Goal: Task Accomplishment & Management: Complete application form

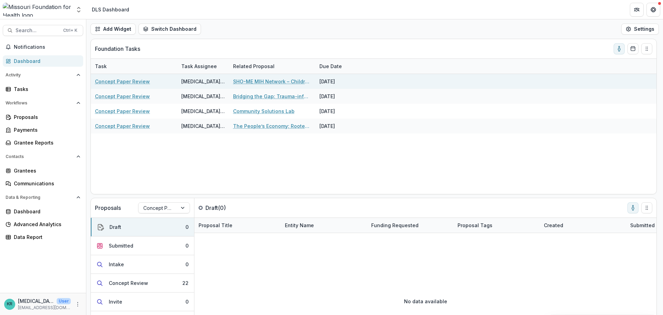
click at [116, 82] on link "Concept Paper Review" at bounding box center [122, 81] width 55 height 7
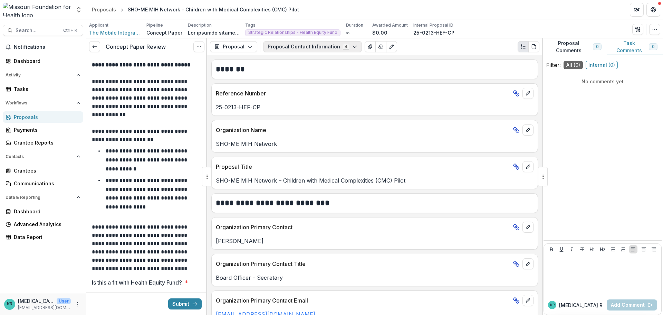
click at [334, 47] on button "Proposal Contact Information 4" at bounding box center [312, 46] width 99 height 11
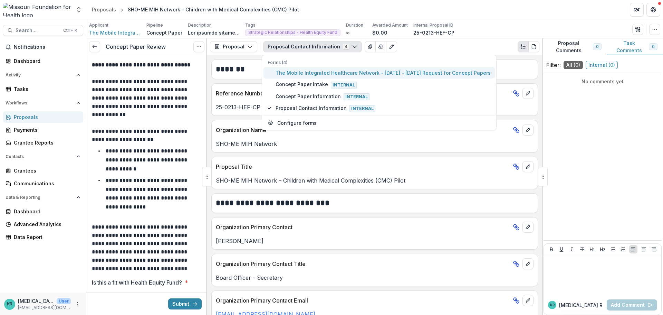
click at [326, 69] on button "The Mobile Integrated Healthcare Network - [DATE] - [DATE] Request for Concept …" at bounding box center [378, 72] width 231 height 11
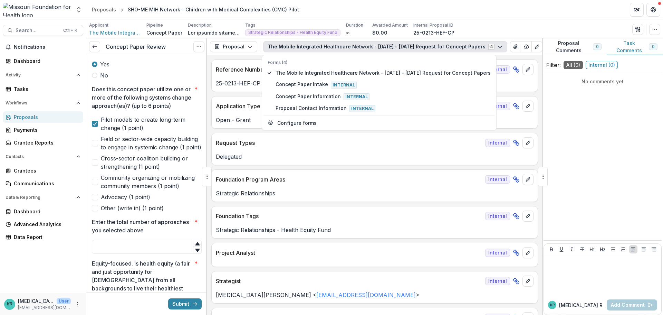
scroll to position [242, 0]
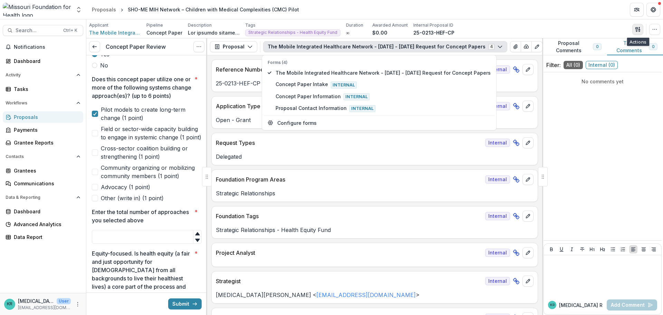
click at [639, 29] on line "button" at bounding box center [639, 29] width 1 height 0
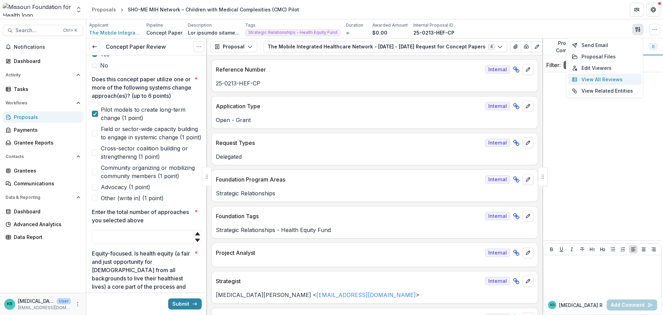
click at [622, 77] on button "View All Reviews" at bounding box center [605, 79] width 74 height 11
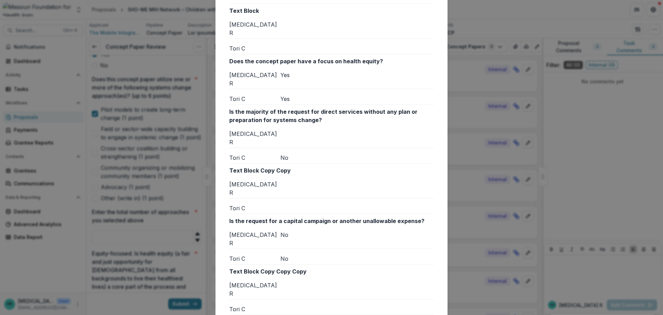
scroll to position [583, 0]
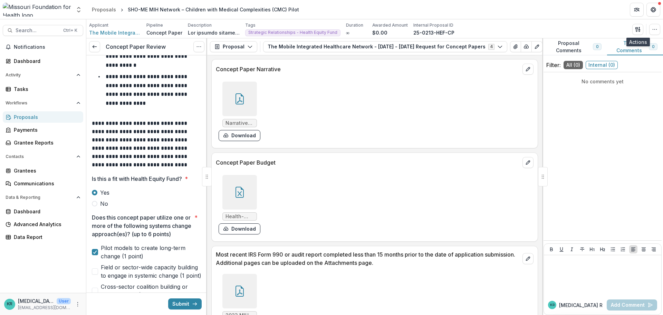
scroll to position [1934, 0]
click at [248, 183] on div at bounding box center [239, 192] width 35 height 35
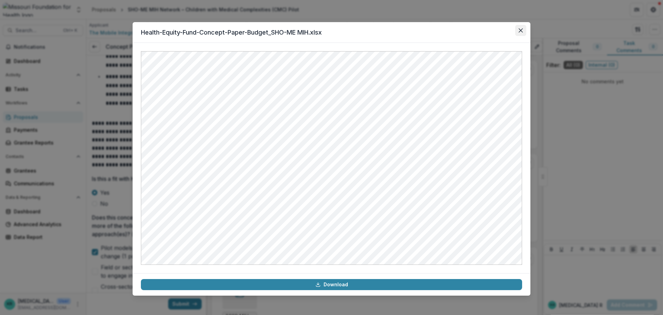
click at [522, 31] on icon "Close" at bounding box center [521, 30] width 4 height 4
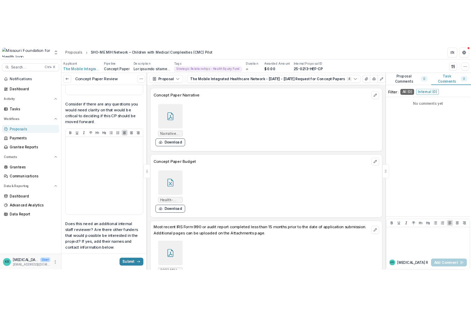
scroll to position [1485, 0]
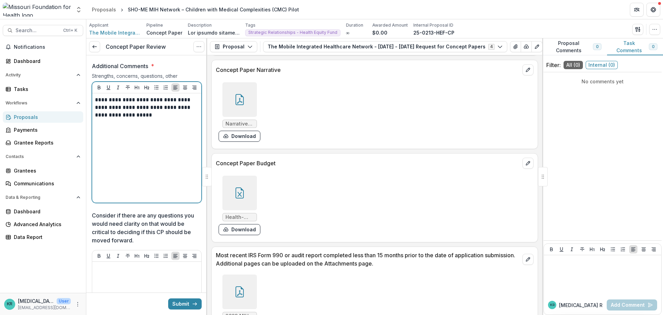
click at [151, 129] on div "**********" at bounding box center [147, 148] width 104 height 104
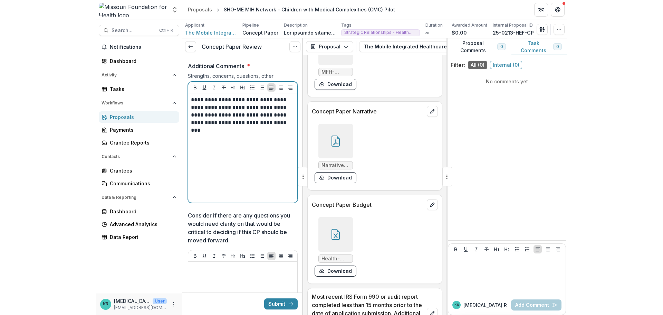
scroll to position [1934, 0]
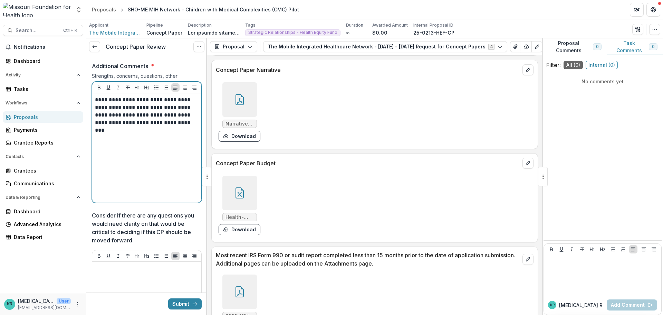
click at [191, 126] on p "**********" at bounding box center [146, 111] width 102 height 30
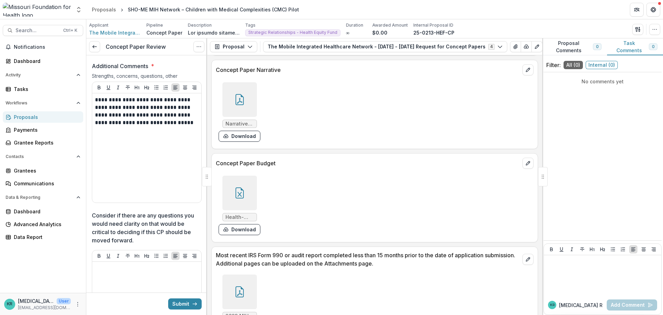
click at [250, 179] on div at bounding box center [239, 192] width 35 height 35
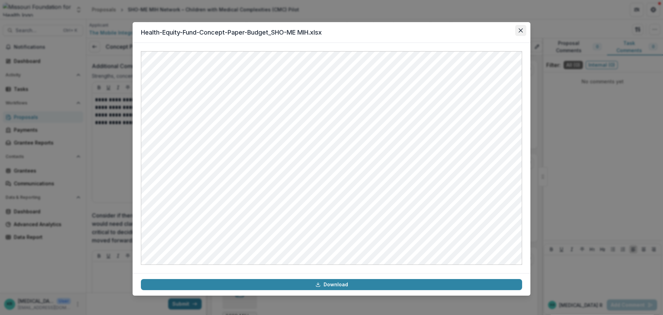
click at [521, 30] on icon "Close" at bounding box center [521, 30] width 4 height 4
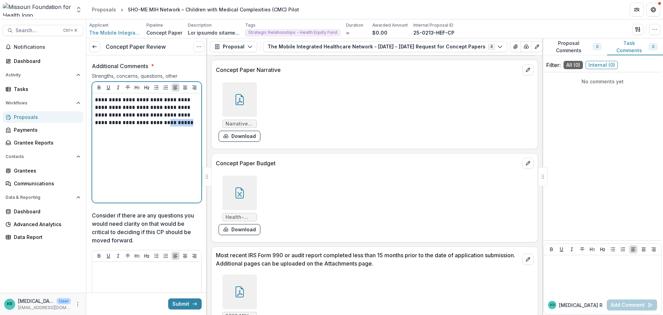
drag, startPoint x: 185, startPoint y: 134, endPoint x: 155, endPoint y: 137, distance: 30.2
click at [155, 137] on div "**********" at bounding box center [147, 148] width 104 height 104
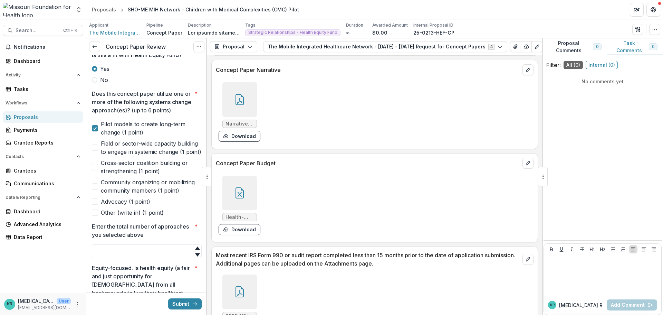
scroll to position [242, 0]
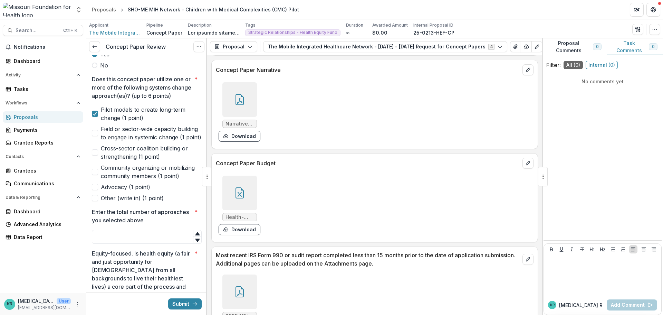
click at [94, 161] on label "Cross-sector coalition building or strengthening (1 point)" at bounding box center [147, 152] width 110 height 17
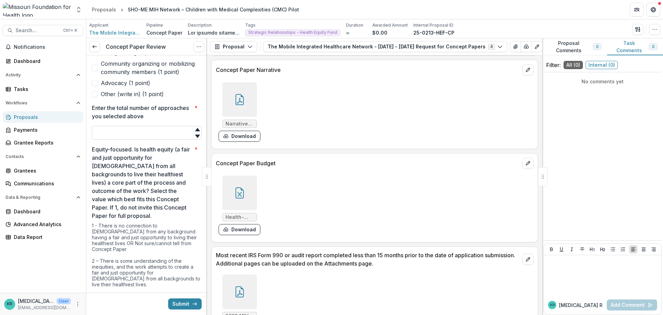
scroll to position [345, 0]
click at [141, 140] on input "Enter the total number of approaches you selected above *" at bounding box center [147, 133] width 110 height 14
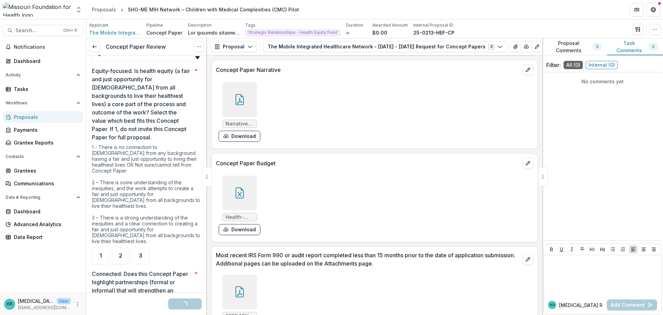
scroll to position [483, 0]
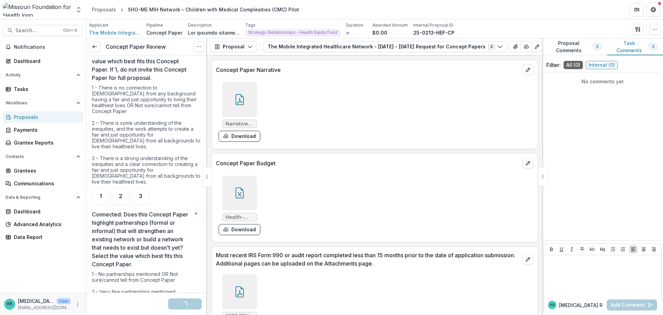
type input "*"
click at [136, 157] on div "1 - There is no connection to Missourians from any background having a fair and…" at bounding box center [147, 136] width 110 height 103
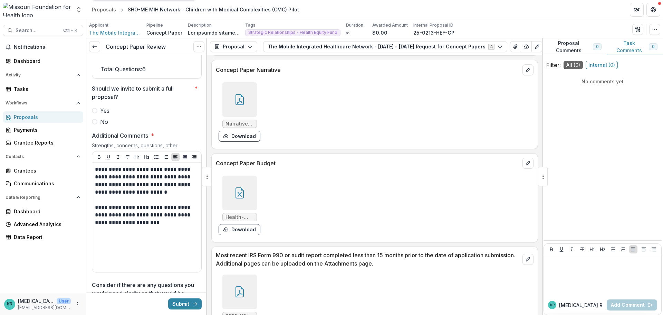
scroll to position [1416, 0]
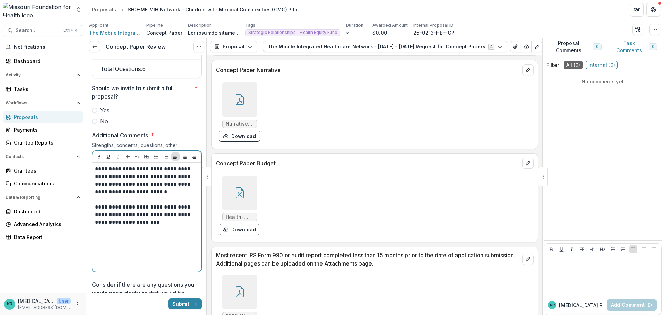
click at [173, 226] on p "**********" at bounding box center [146, 214] width 102 height 23
click at [168, 195] on p "**********" at bounding box center [146, 180] width 102 height 30
click at [152, 226] on p "**********" at bounding box center [146, 214] width 102 height 23
click at [169, 213] on p "**********" at bounding box center [146, 214] width 102 height 23
click at [124, 226] on p "**********" at bounding box center [146, 214] width 102 height 23
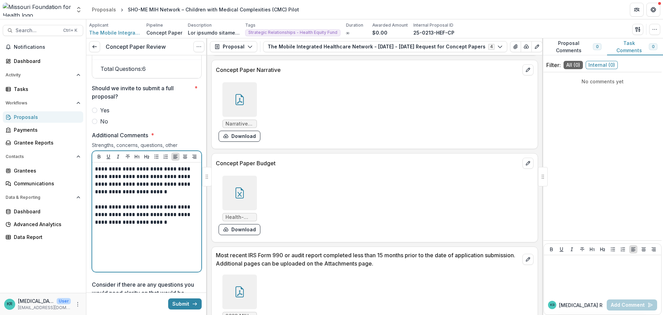
click at [178, 226] on p "**********" at bounding box center [146, 214] width 102 height 23
click at [169, 226] on p "**********" at bounding box center [146, 214] width 102 height 23
drag, startPoint x: 172, startPoint y: 249, endPoint x: 93, endPoint y: 250, distance: 78.7
click at [93, 250] on div "**********" at bounding box center [146, 216] width 109 height 109
click at [158, 195] on p "**********" at bounding box center [146, 180] width 102 height 30
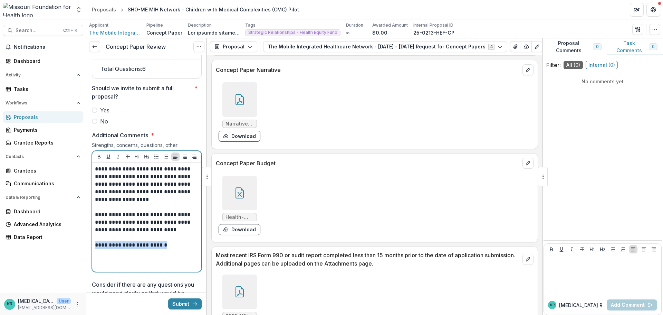
drag, startPoint x: 168, startPoint y: 258, endPoint x: 92, endPoint y: 252, distance: 76.9
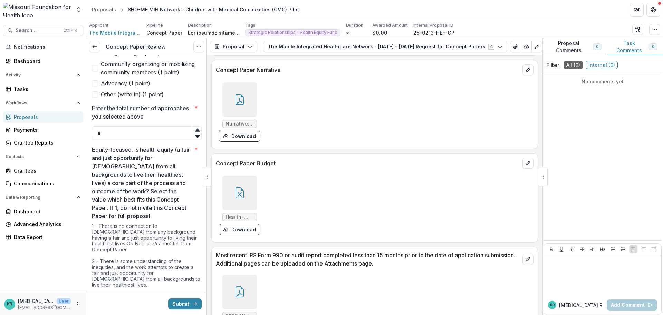
scroll to position [380, 0]
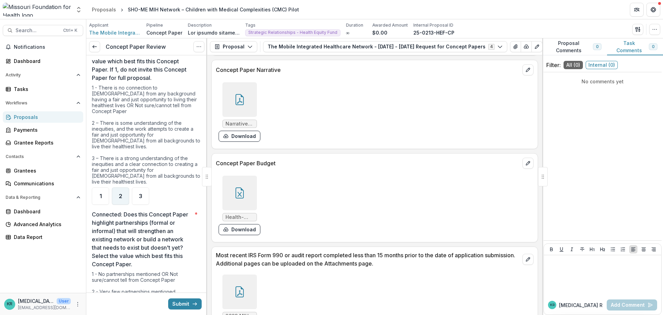
drag, startPoint x: 123, startPoint y: 191, endPoint x: 125, endPoint y: 186, distance: 4.7
click at [124, 190] on div "2" at bounding box center [120, 195] width 17 height 17
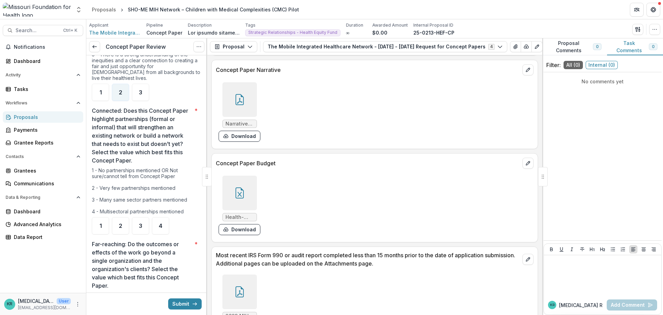
scroll to position [553, 0]
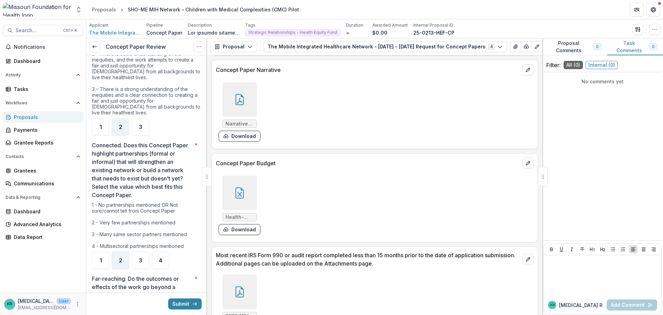
click at [119, 257] on span "2" at bounding box center [120, 260] width 3 height 6
click at [142, 257] on span "3" at bounding box center [140, 260] width 3 height 6
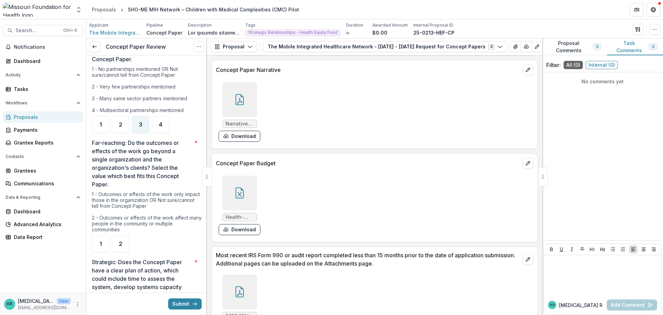
scroll to position [691, 0]
click at [120, 242] on span "2" at bounding box center [120, 241] width 3 height 6
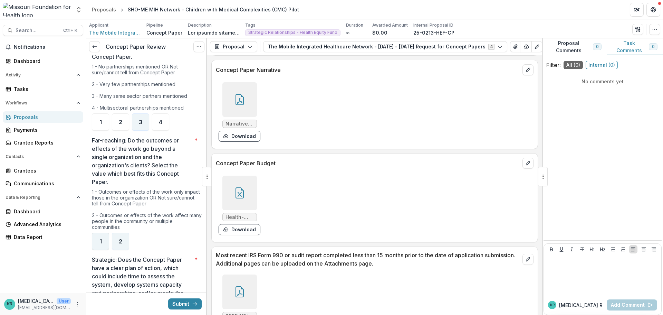
click at [94, 238] on div "1" at bounding box center [100, 240] width 17 height 17
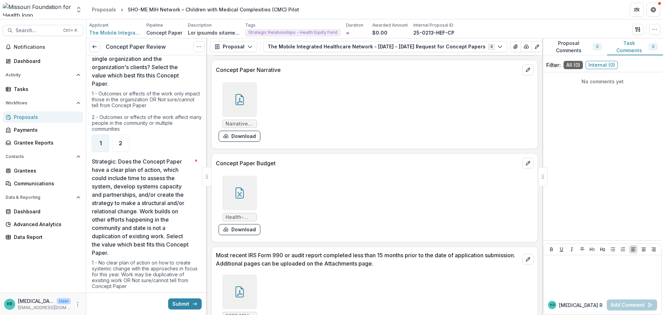
scroll to position [829, 0]
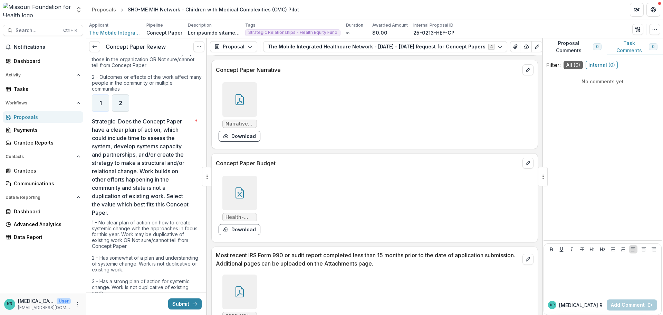
click at [122, 108] on div "2" at bounding box center [120, 102] width 17 height 17
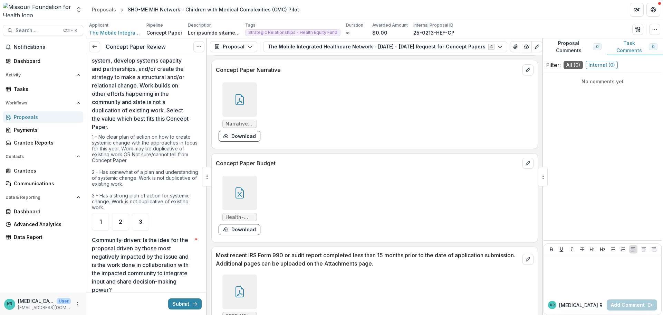
scroll to position [863, 0]
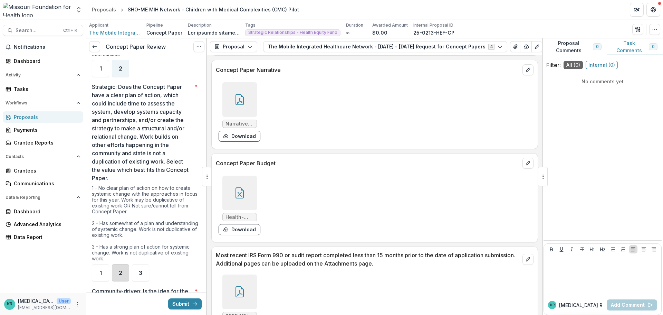
click at [126, 271] on div "2" at bounding box center [120, 272] width 17 height 17
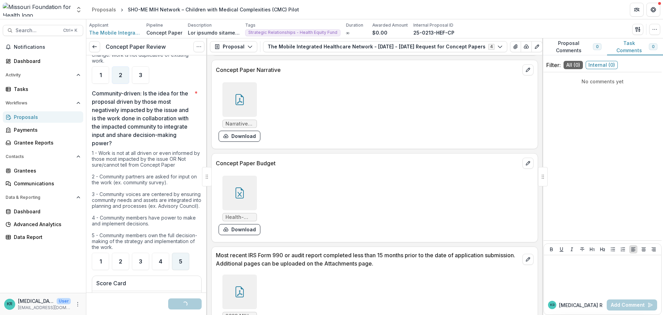
scroll to position [1071, 0]
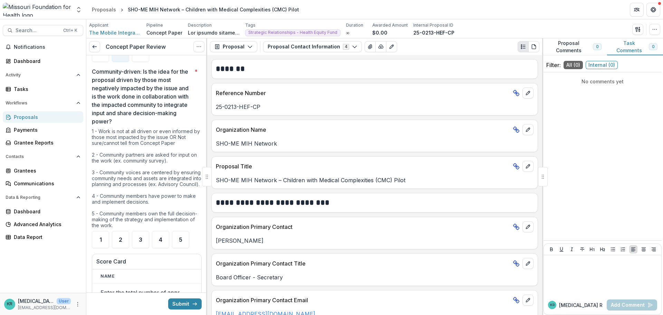
scroll to position [1071, 0]
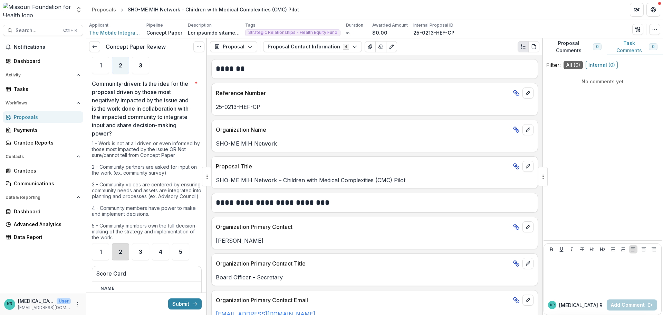
click at [122, 256] on div "2" at bounding box center [120, 251] width 17 height 17
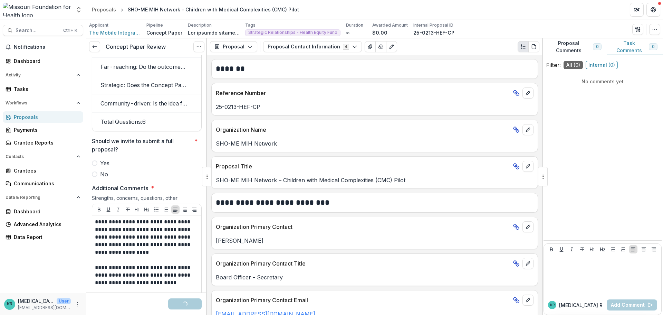
scroll to position [1381, 0]
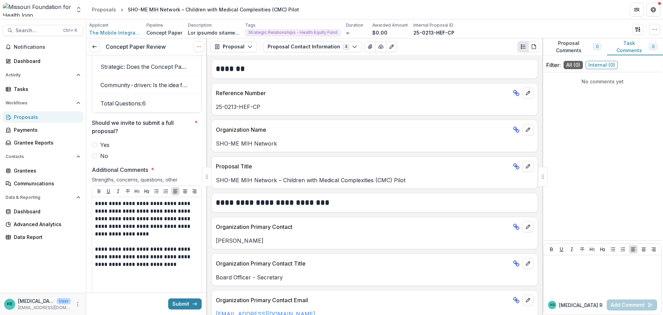
click at [96, 159] on span at bounding box center [95, 156] width 6 height 6
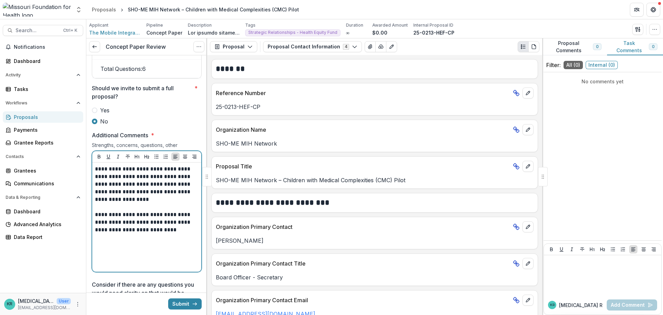
click at [158, 203] on p "**********" at bounding box center [146, 184] width 102 height 38
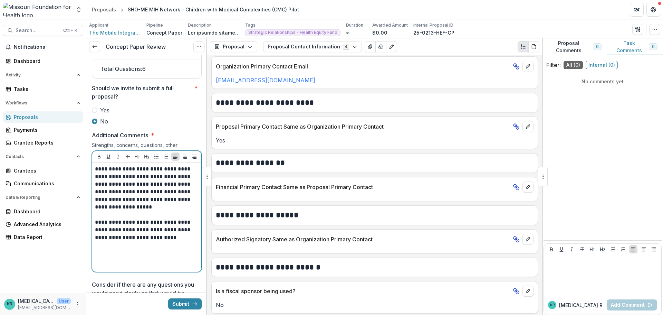
scroll to position [237, 0]
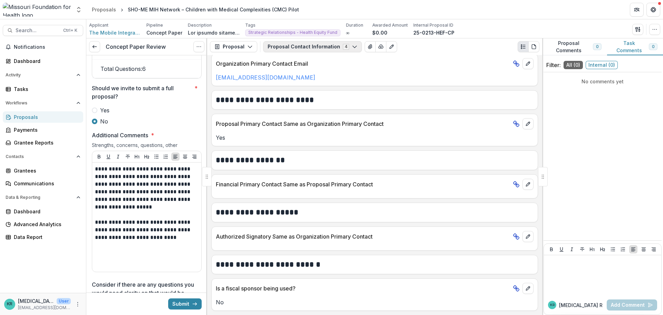
click at [310, 48] on button "Proposal Contact Information 4" at bounding box center [312, 46] width 99 height 11
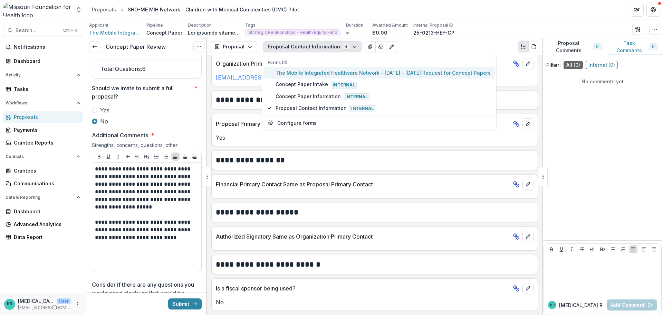
click at [312, 71] on span "The Mobile Integrated Healthcare Network - [DATE] - [DATE] Request for Concept …" at bounding box center [383, 72] width 215 height 7
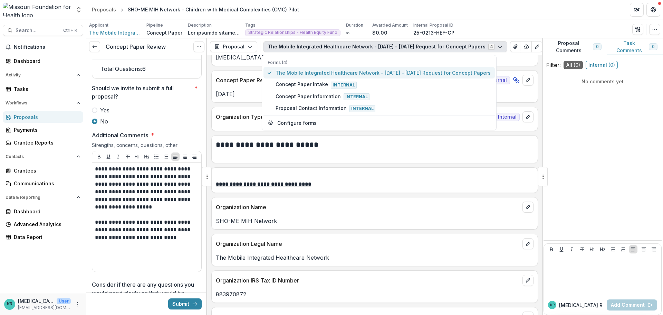
scroll to position [245, 0]
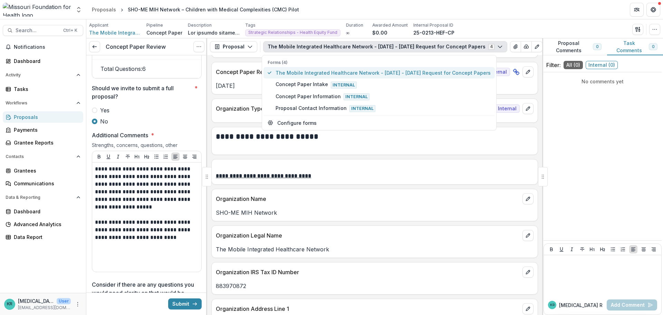
click at [312, 71] on span "The Mobile Integrated Healthcare Network - [DATE] - [DATE] Request for Concept …" at bounding box center [383, 72] width 215 height 7
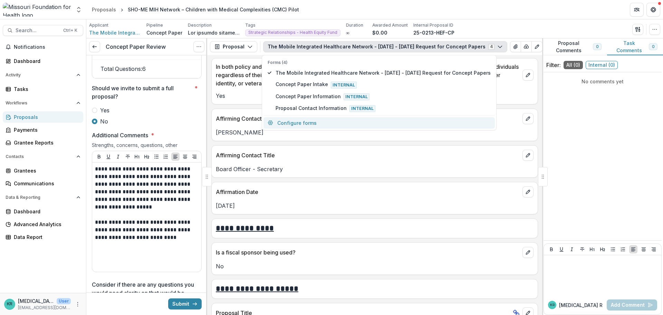
scroll to position [1212, 0]
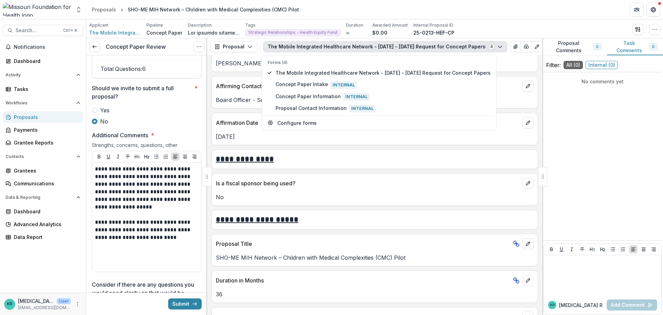
click at [320, 244] on p "Proposal Title" at bounding box center [363, 243] width 294 height 8
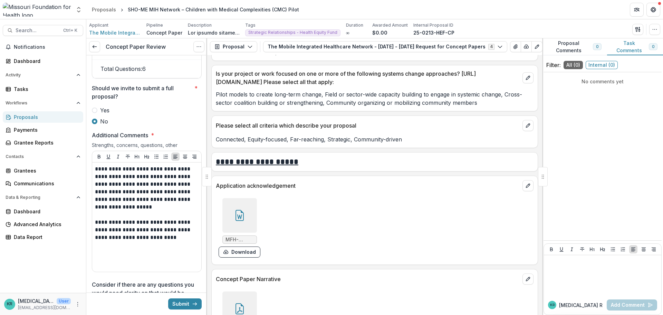
scroll to position [1765, 0]
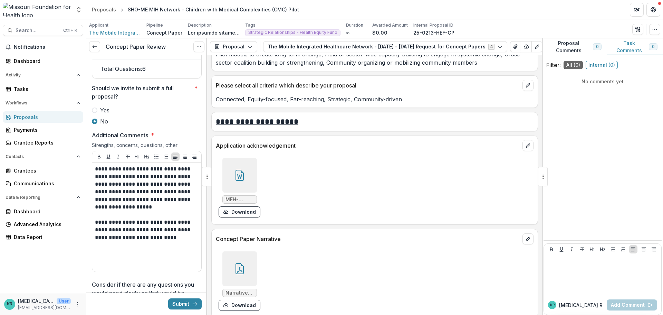
click at [111, 114] on label "Yes" at bounding box center [147, 110] width 110 height 8
click at [178, 306] on button "Submit" at bounding box center [184, 303] width 33 height 11
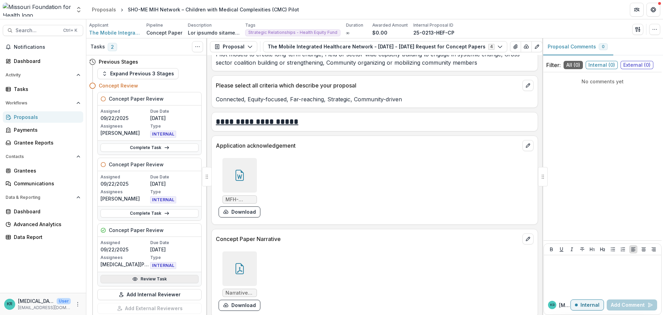
click at [159, 276] on link "Review Task" at bounding box center [149, 279] width 98 height 8
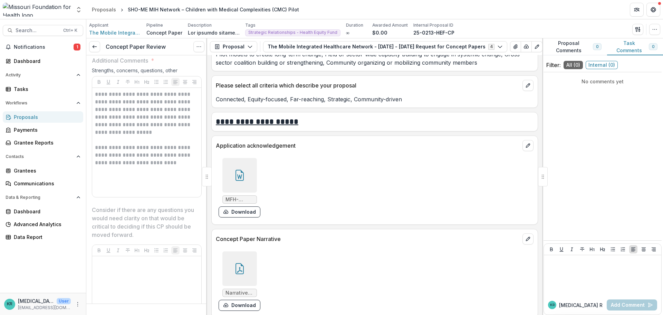
scroll to position [1485, 0]
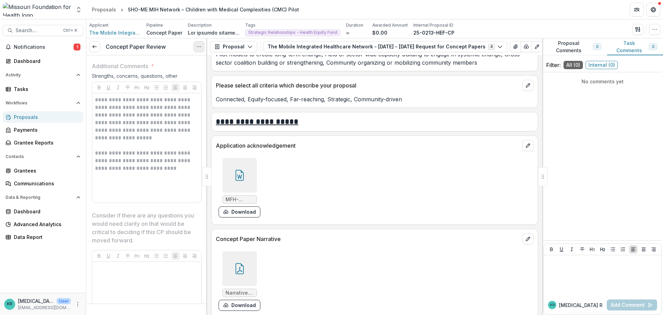
click at [197, 46] on icon "Options" at bounding box center [199, 47] width 6 height 6
click at [163, 75] on button "Reopen Task" at bounding box center [166, 76] width 74 height 11
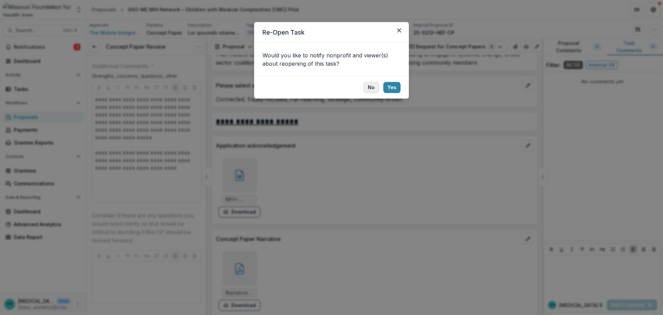
click at [367, 89] on button "No" at bounding box center [371, 87] width 16 height 11
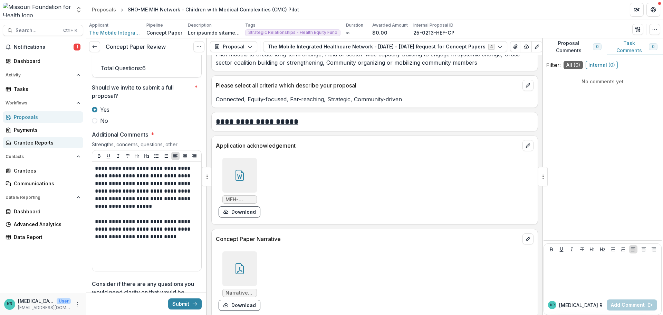
scroll to position [1416, 0]
click at [99, 125] on label "No" at bounding box center [147, 121] width 110 height 8
click at [179, 305] on button "Submit" at bounding box center [184, 303] width 33 height 11
click at [29, 117] on div "Proposals" at bounding box center [46, 116] width 64 height 7
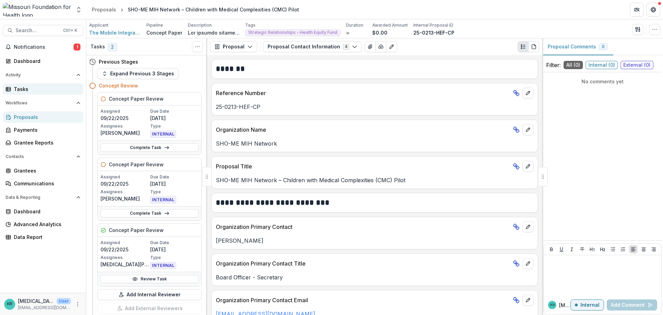
click at [35, 92] on div "Tasks" at bounding box center [46, 88] width 64 height 7
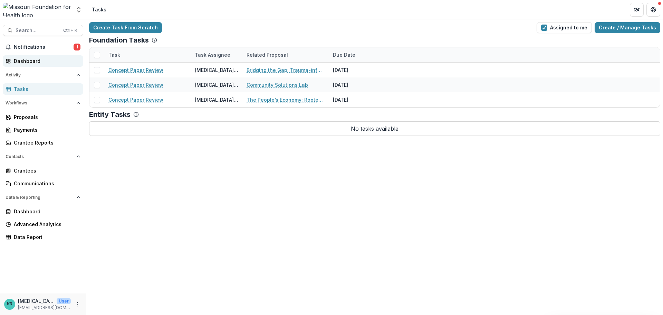
click at [40, 65] on link "Dashboard" at bounding box center [43, 60] width 80 height 11
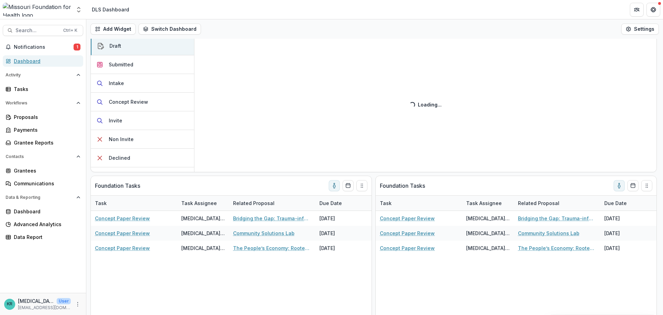
scroll to position [197, 0]
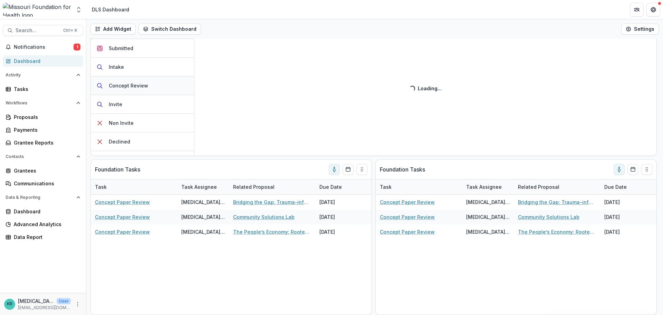
click at [144, 87] on div "Concept Review" at bounding box center [128, 85] width 39 height 7
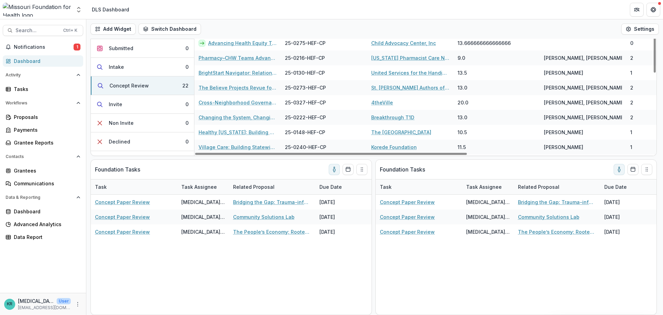
scroll to position [128, 0]
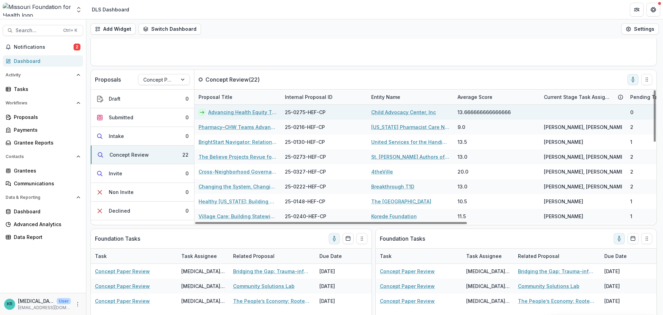
click at [217, 114] on link "Advancing Health Equity Through Multidisciplinary Training to Strengthen [MEDIC…" at bounding box center [242, 111] width 68 height 7
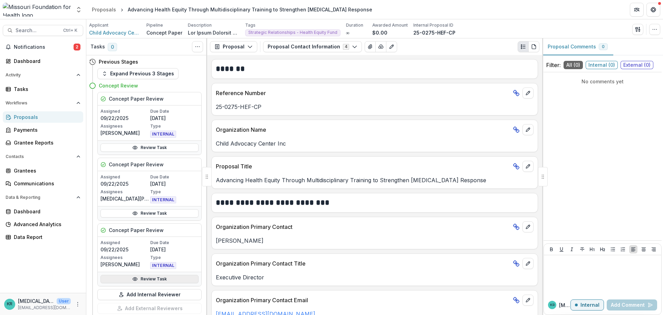
click at [126, 279] on link "Review Task" at bounding box center [149, 279] width 98 height 8
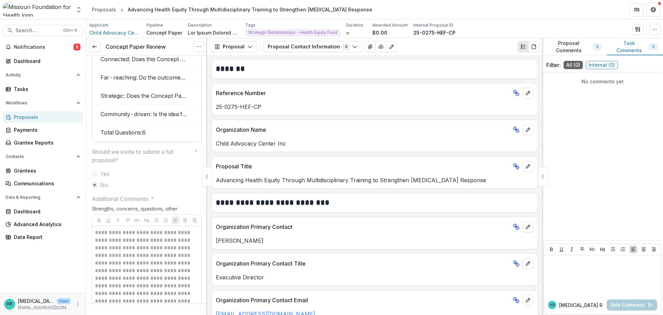
scroll to position [1347, 0]
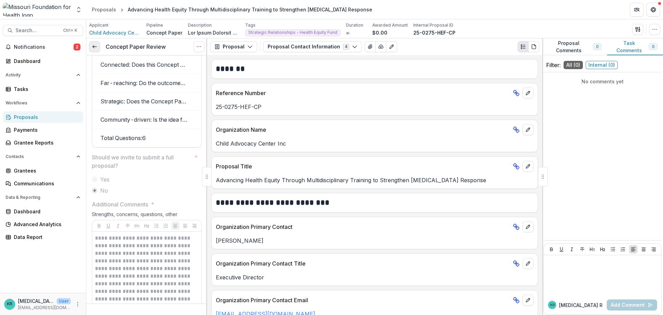
click at [98, 48] on link at bounding box center [94, 46] width 11 height 11
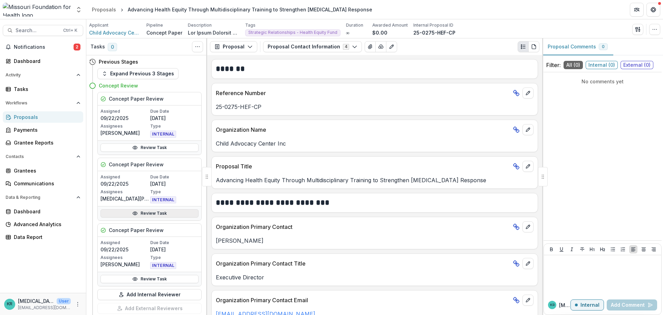
click at [132, 210] on icon at bounding box center [135, 213] width 6 height 6
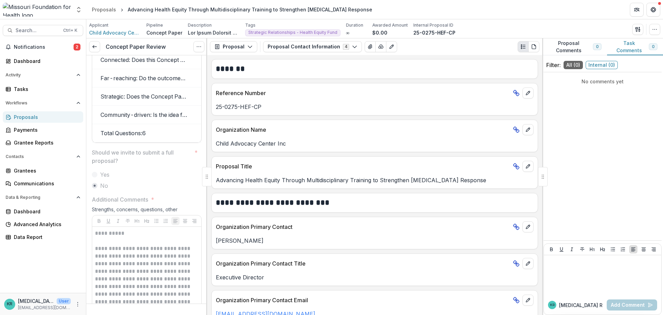
scroll to position [1347, 0]
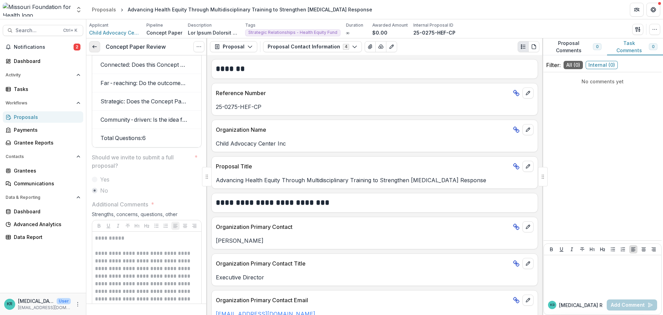
click at [99, 49] on link at bounding box center [94, 46] width 11 height 11
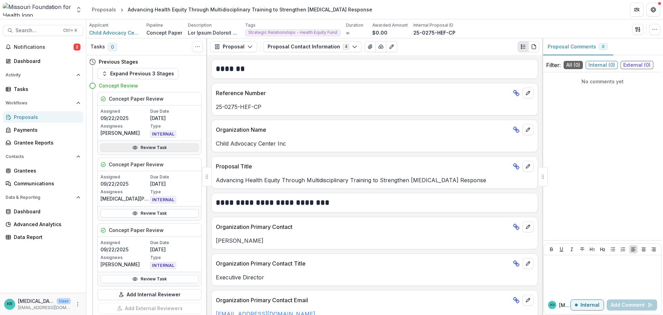
click at [135, 150] on icon at bounding box center [135, 148] width 6 height 6
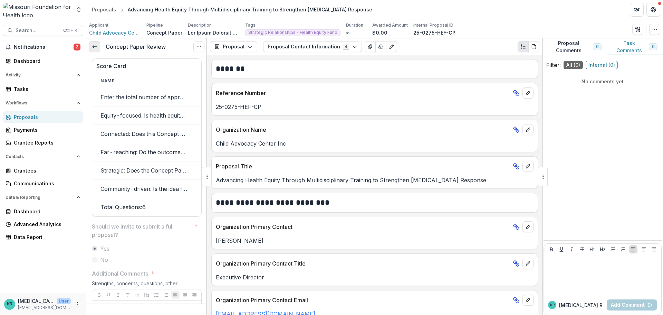
click at [92, 47] on icon at bounding box center [95, 47] width 6 height 6
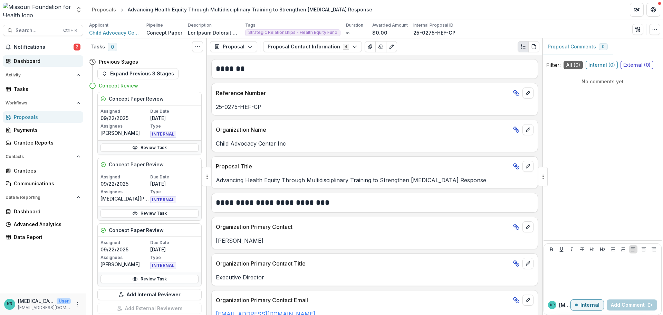
click at [34, 59] on div "Dashboard" at bounding box center [46, 60] width 64 height 7
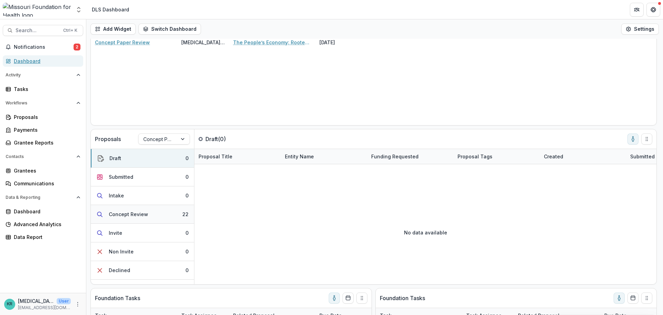
scroll to position [69, 0]
click at [146, 214] on button "Concept Review 22" at bounding box center [142, 213] width 103 height 19
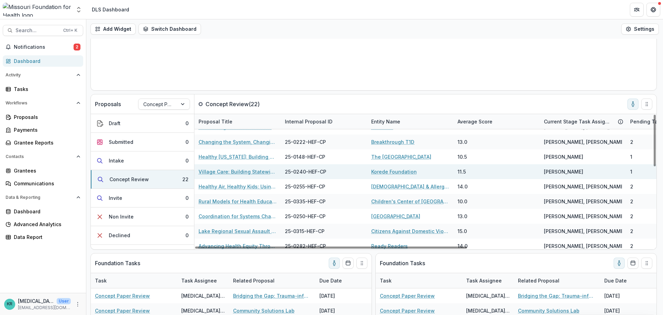
click at [261, 173] on link "Village Care: Building Statewide Infrastructure to Address [US_STATE]'s Lonelin…" at bounding box center [238, 171] width 78 height 7
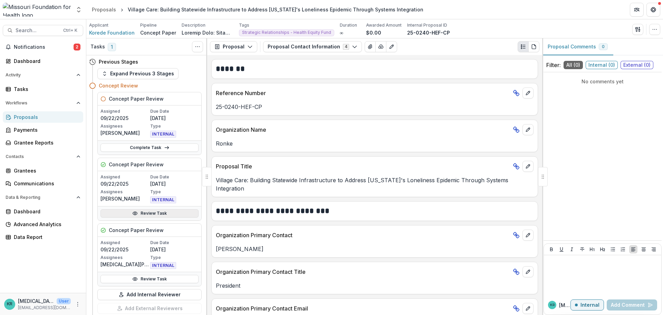
click at [161, 215] on link "Review Task" at bounding box center [149, 213] width 98 height 8
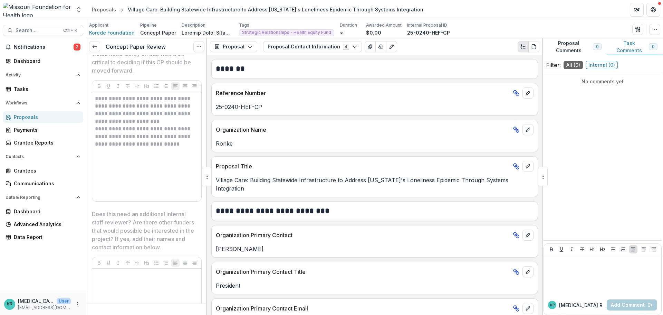
scroll to position [1692, 0]
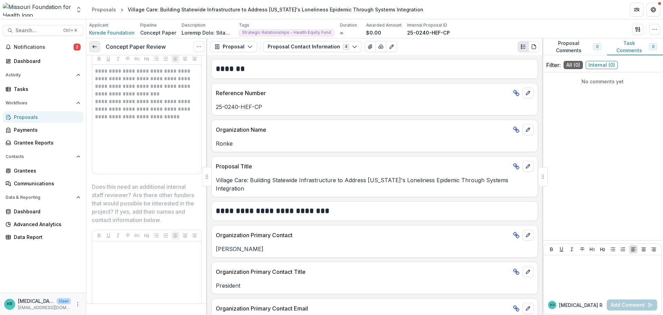
click at [93, 48] on icon at bounding box center [95, 47] width 6 height 6
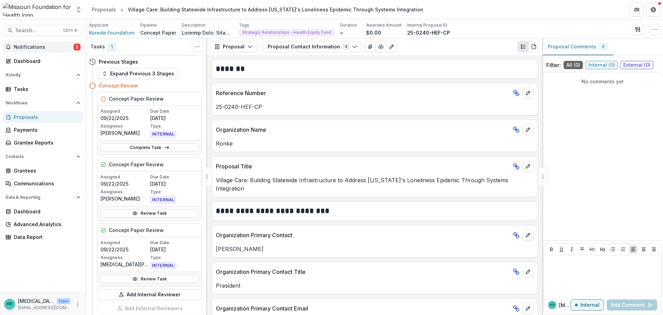
click at [26, 43] on button "Notifications 2" at bounding box center [43, 46] width 80 height 11
click at [27, 63] on div "Dashboard" at bounding box center [46, 60] width 64 height 7
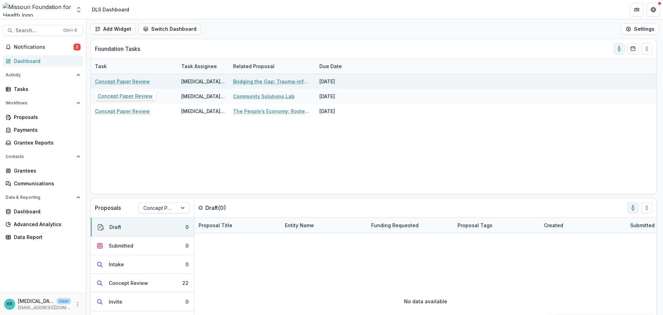
click at [113, 83] on link "Concept Paper Review" at bounding box center [122, 81] width 55 height 7
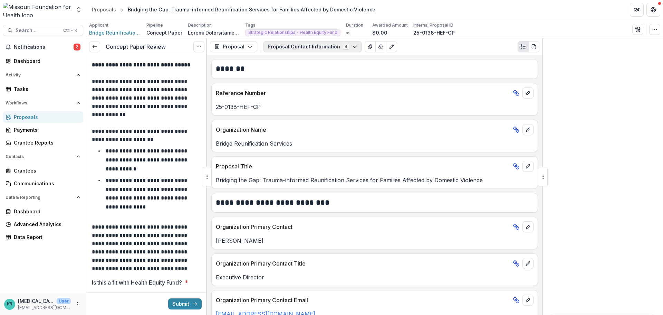
click at [324, 44] on button "Proposal Contact Information 4" at bounding box center [312, 46] width 99 height 11
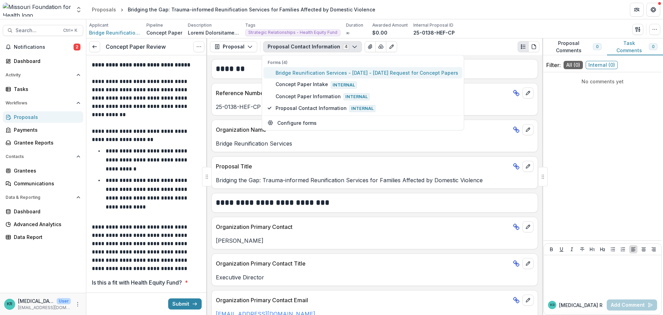
click at [329, 74] on span "Bridge Reunification Services - [DATE] - [DATE] Request for Concept Papers" at bounding box center [367, 72] width 183 height 7
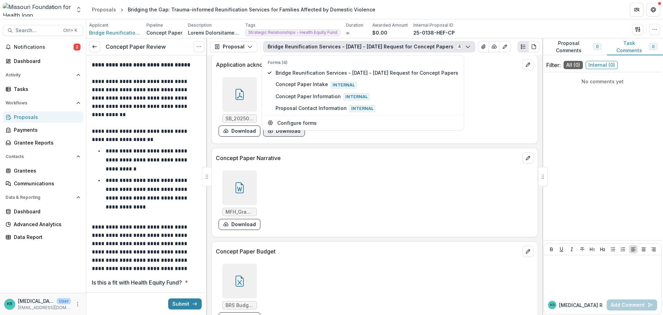
scroll to position [1865, 0]
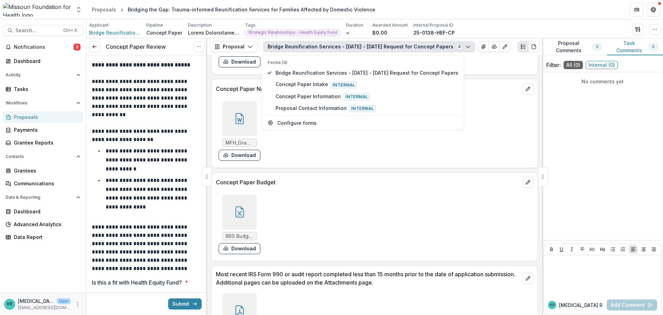
click at [249, 197] on div at bounding box center [239, 211] width 35 height 35
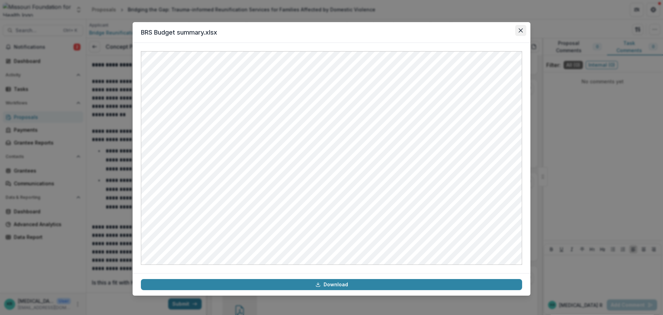
click at [522, 34] on button "Close" at bounding box center [520, 30] width 11 height 11
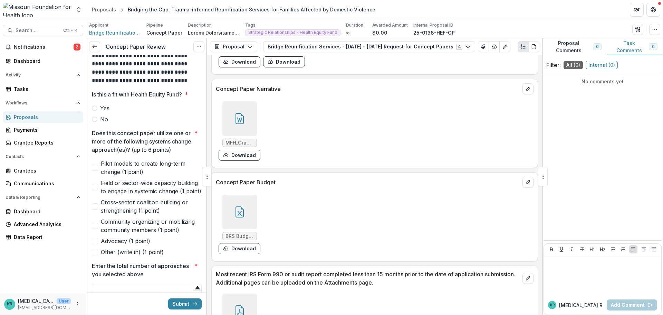
scroll to position [69, 0]
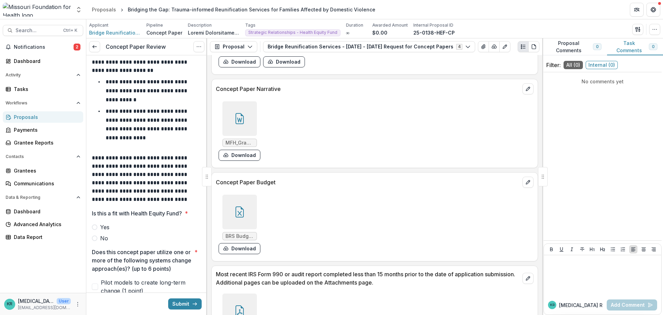
click at [95, 222] on div "Is this a fit with Health Equity Fund? * Yes No" at bounding box center [147, 225] width 110 height 33
click at [98, 227] on label "Yes" at bounding box center [147, 227] width 110 height 8
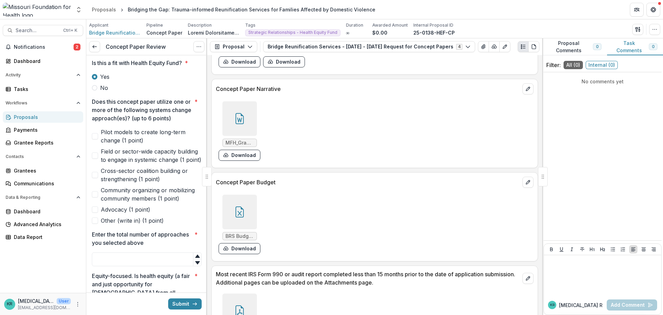
scroll to position [207, 0]
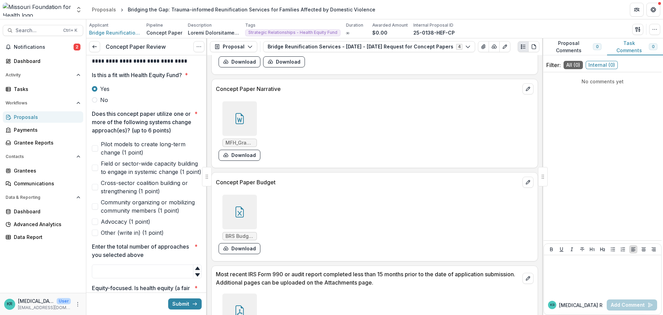
click at [116, 154] on span "Pilot models to create long-term change (1 point)" at bounding box center [151, 148] width 101 height 17
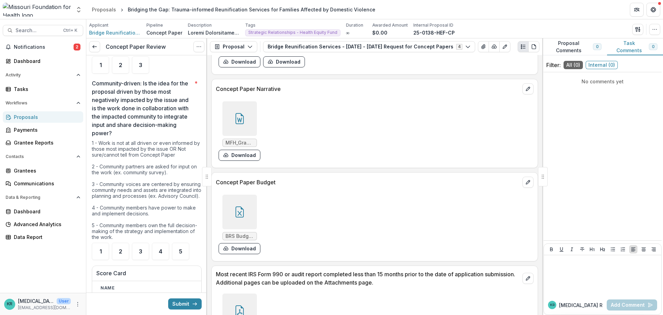
scroll to position [1105, 0]
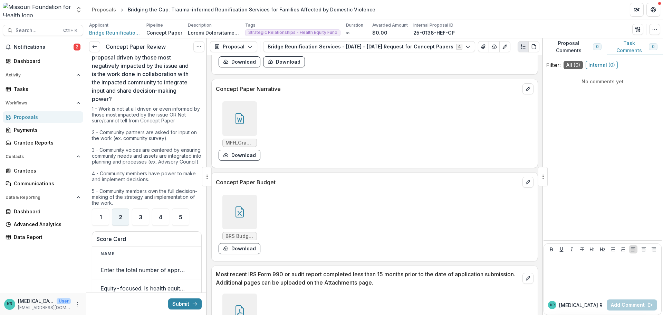
drag, startPoint x: 121, startPoint y: 222, endPoint x: 126, endPoint y: 214, distance: 8.8
click at [121, 220] on span "2" at bounding box center [120, 217] width 3 height 6
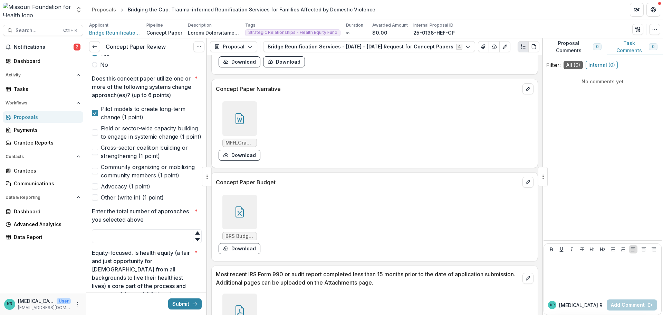
scroll to position [276, 0]
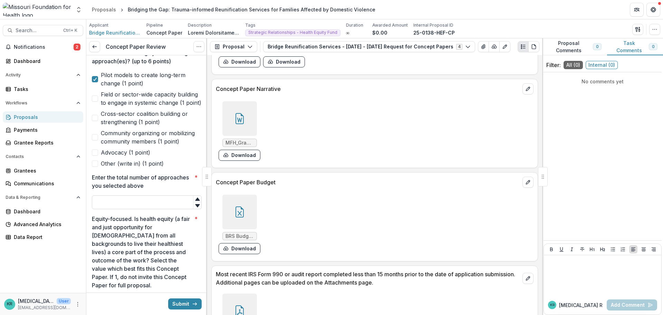
click at [146, 209] on input "Enter the total number of approaches you selected above *" at bounding box center [147, 202] width 110 height 14
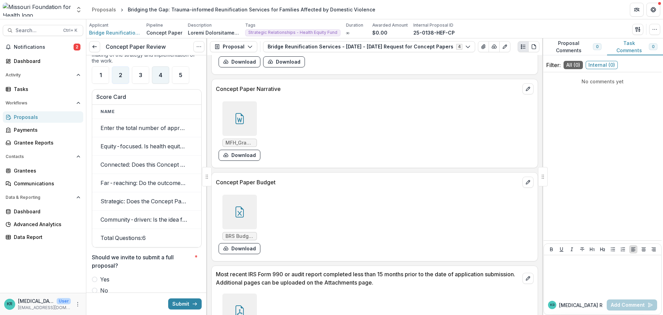
scroll to position [1312, 0]
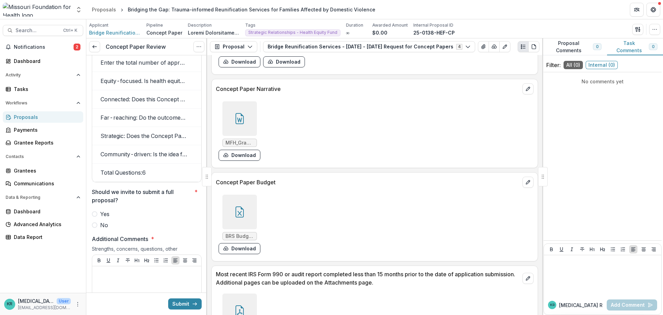
type input "*"
click at [110, 218] on label "Yes" at bounding box center [147, 214] width 110 height 8
click at [127, 277] on div at bounding box center [146, 320] width 109 height 109
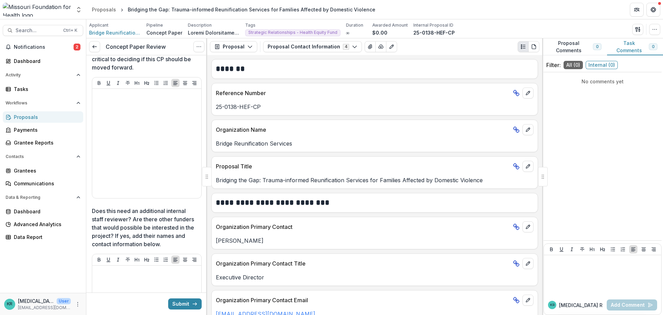
scroll to position [1416, 0]
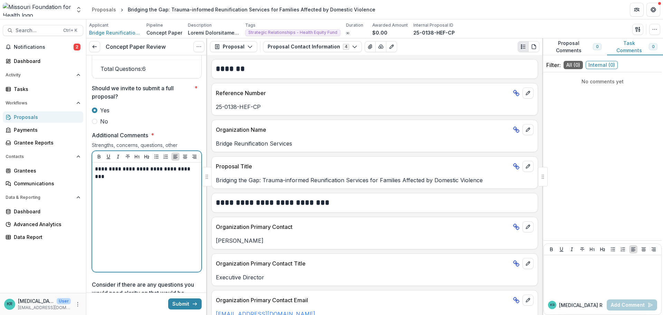
click at [194, 173] on p "**********" at bounding box center [146, 169] width 102 height 8
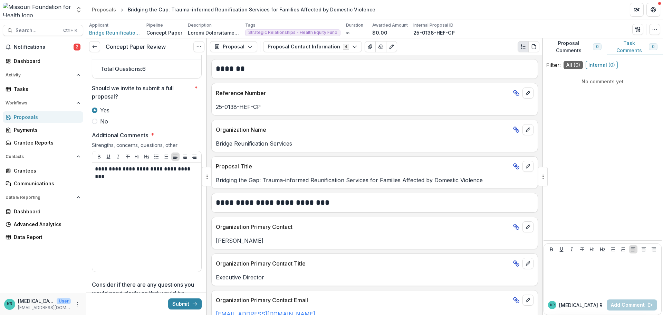
click at [196, 174] on div "**********" at bounding box center [146, 216] width 109 height 109
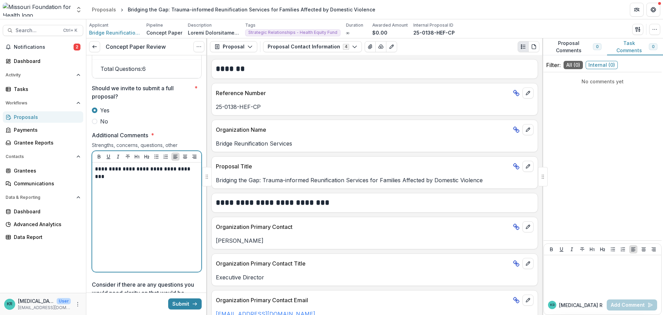
click at [195, 173] on p "**********" at bounding box center [146, 169] width 102 height 8
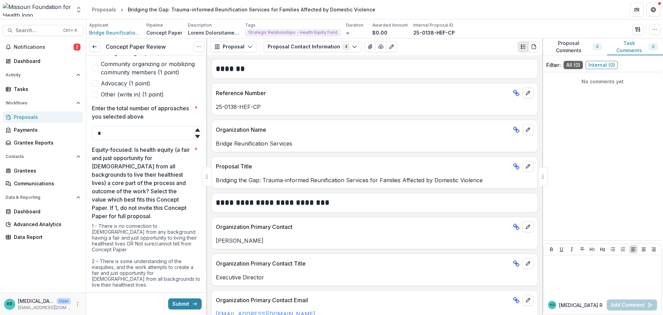
scroll to position [173, 0]
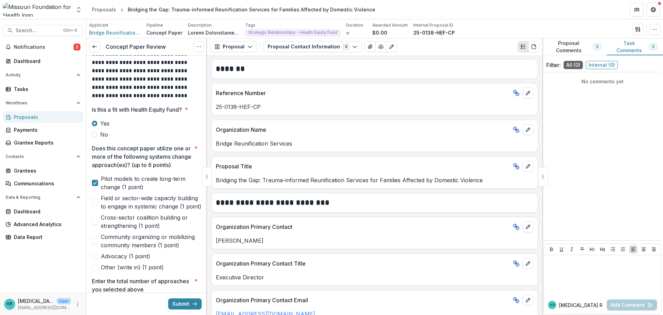
click at [125, 230] on span "Cross-sector coalition building or strengthening (1 point)" at bounding box center [151, 221] width 101 height 17
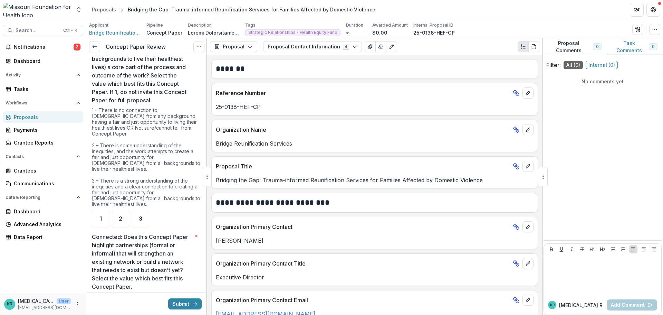
scroll to position [449, 0]
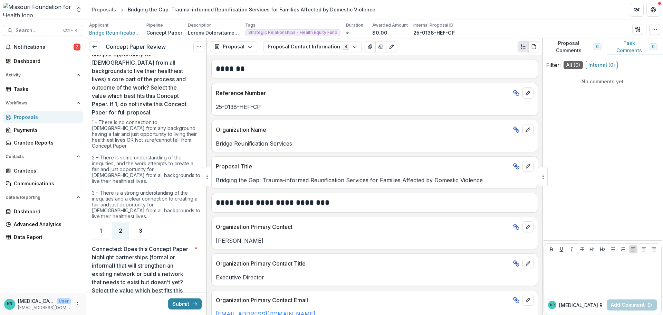
click at [115, 229] on div "2" at bounding box center [120, 230] width 17 height 17
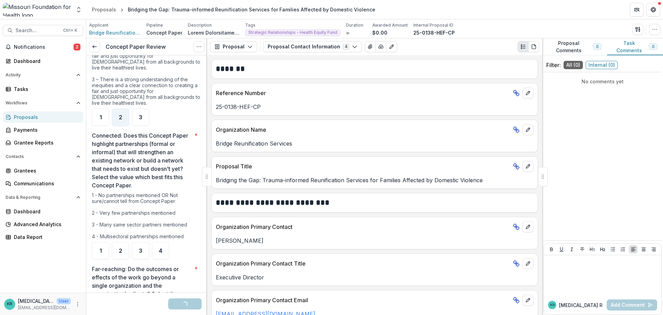
scroll to position [587, 0]
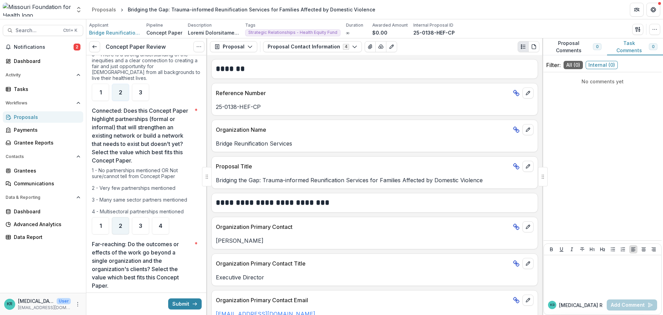
click at [116, 228] on div "2" at bounding box center [120, 225] width 17 height 17
click at [98, 228] on div "1" at bounding box center [100, 225] width 17 height 17
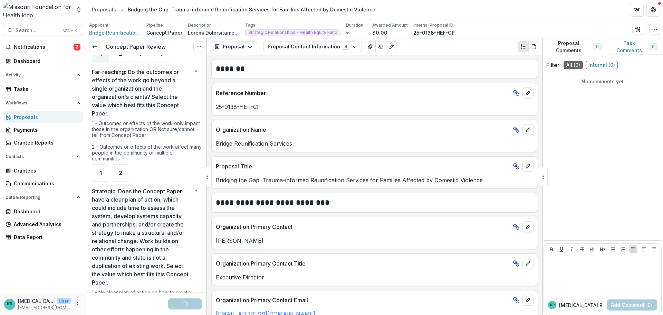
scroll to position [725, 0]
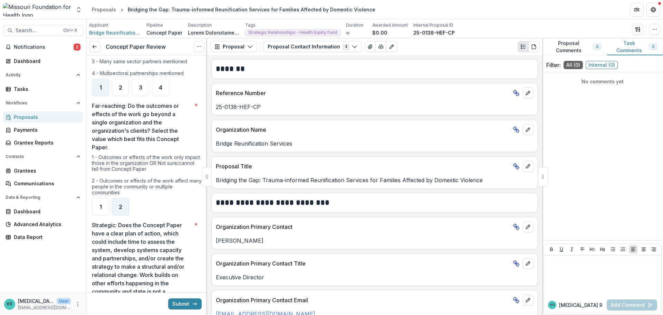
click at [126, 210] on div "2" at bounding box center [120, 206] width 17 height 17
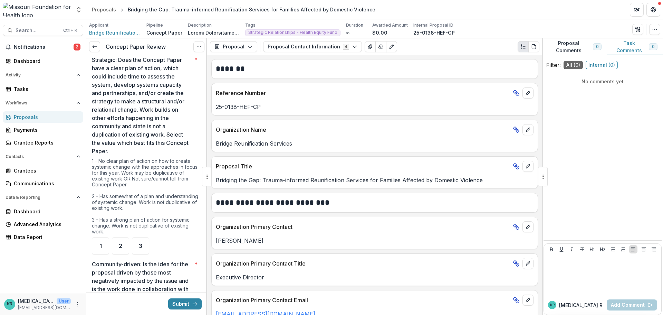
scroll to position [898, 0]
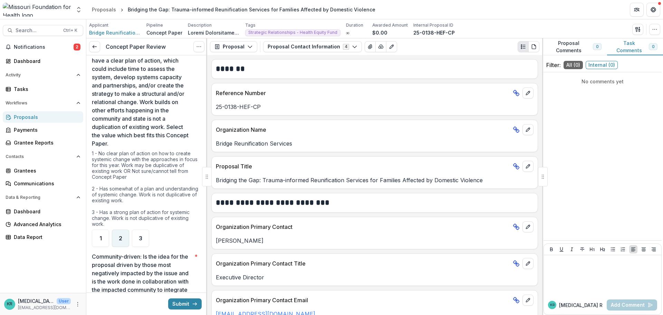
click at [122, 240] on span "2" at bounding box center [120, 238] width 3 height 6
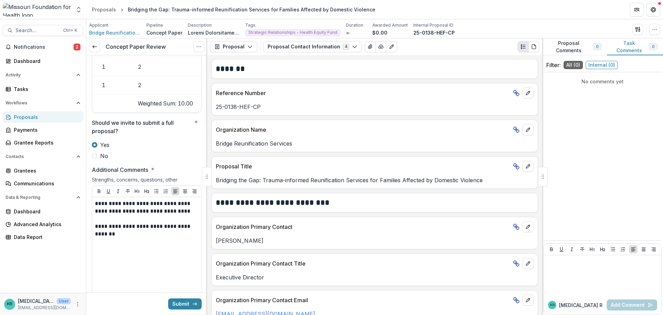
scroll to position [0, 0]
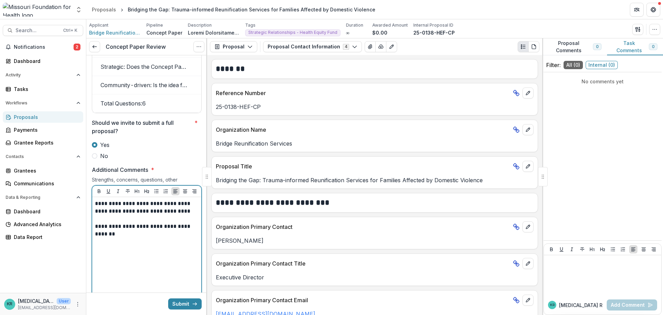
click at [128, 238] on p "**********" at bounding box center [146, 229] width 102 height 15
click at [117, 249] on div "**********" at bounding box center [147, 252] width 104 height 104
drag, startPoint x: 118, startPoint y: 248, endPoint x: 112, endPoint y: 226, distance: 23.1
click at [112, 226] on div "**********" at bounding box center [147, 252] width 104 height 104
click at [132, 255] on div "**********" at bounding box center [147, 252] width 104 height 104
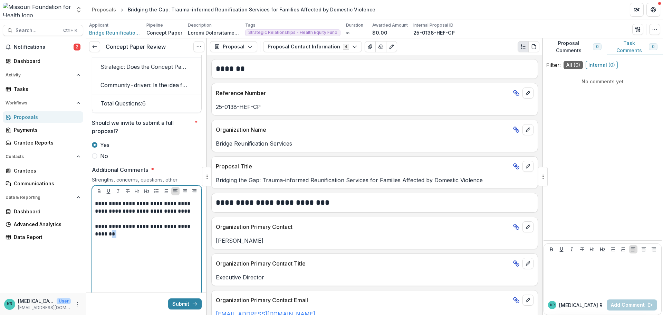
drag, startPoint x: 126, startPoint y: 247, endPoint x: 96, endPoint y: 247, distance: 30.0
click at [96, 238] on p "**********" at bounding box center [146, 229] width 102 height 15
drag, startPoint x: 120, startPoint y: 247, endPoint x: 90, endPoint y: 236, distance: 31.9
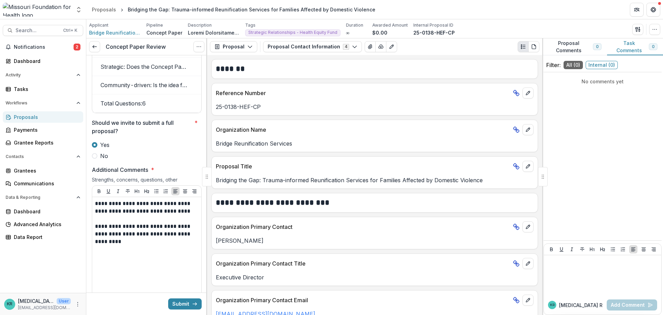
click at [94, 236] on div "**********" at bounding box center [146, 251] width 109 height 109
click at [96, 236] on p "**********" at bounding box center [146, 233] width 102 height 23
click at [95, 237] on p "**********" at bounding box center [146, 233] width 102 height 23
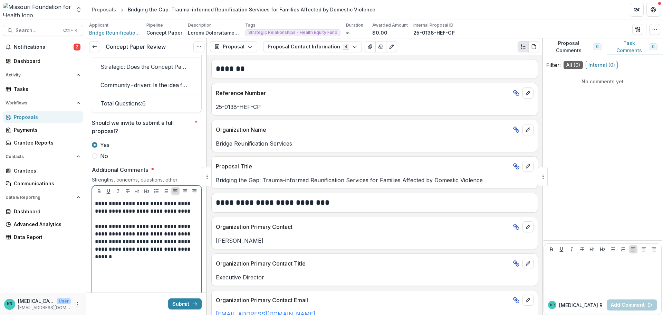
click at [194, 253] on p "**********" at bounding box center [146, 237] width 102 height 30
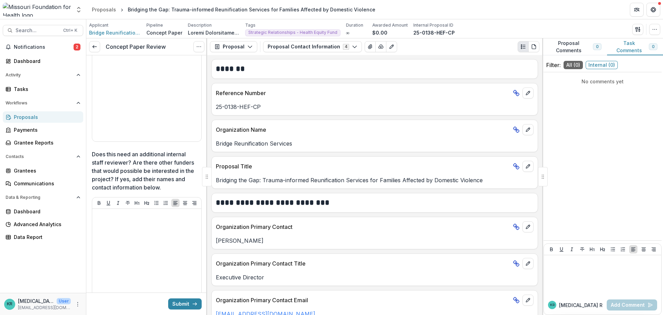
scroll to position [1775, 0]
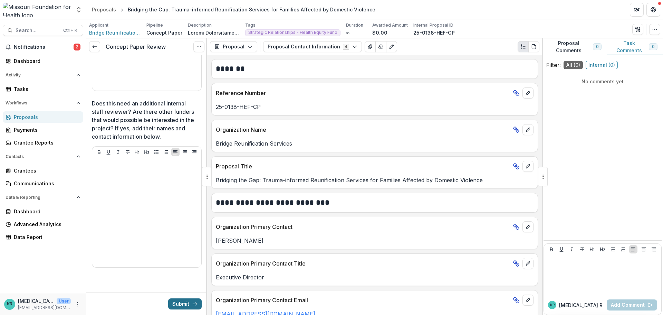
click at [177, 302] on button "Submit" at bounding box center [184, 303] width 33 height 11
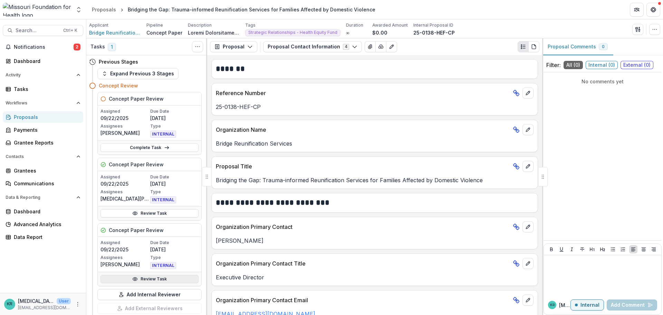
click at [154, 277] on link "Review Task" at bounding box center [149, 279] width 98 height 8
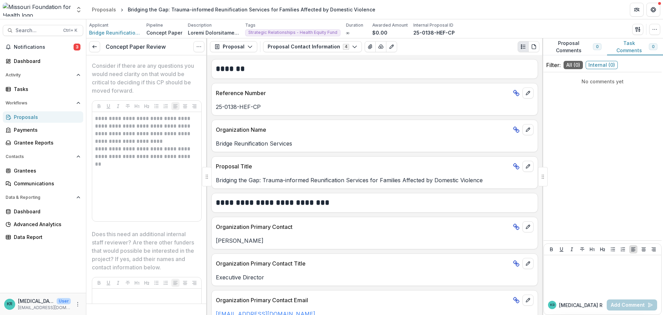
scroll to position [1658, 0]
click at [32, 43] on button "Notifications 3" at bounding box center [43, 46] width 80 height 11
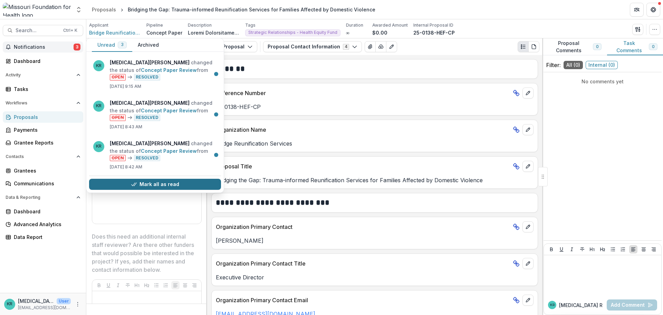
click at [122, 183] on button "Mark all as read" at bounding box center [155, 184] width 132 height 11
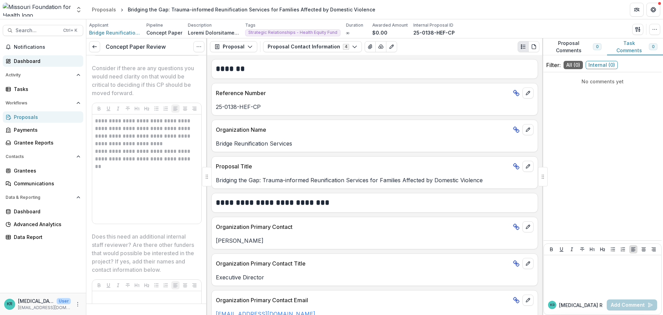
click at [29, 58] on div "Dashboard" at bounding box center [46, 60] width 64 height 7
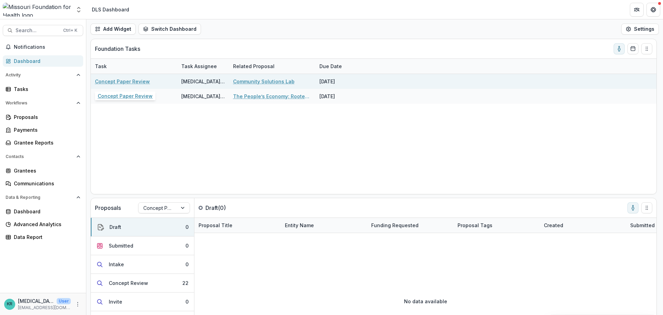
click at [126, 80] on link "Concept Paper Review" at bounding box center [122, 81] width 55 height 7
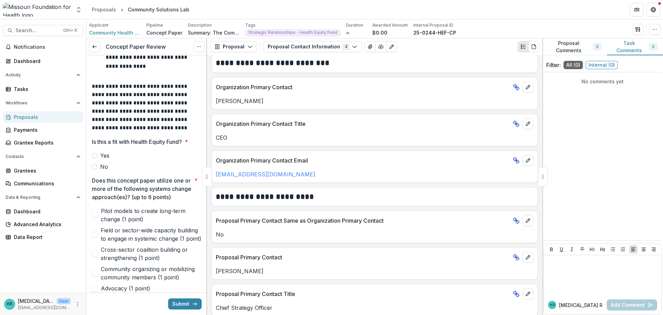
scroll to position [138, 0]
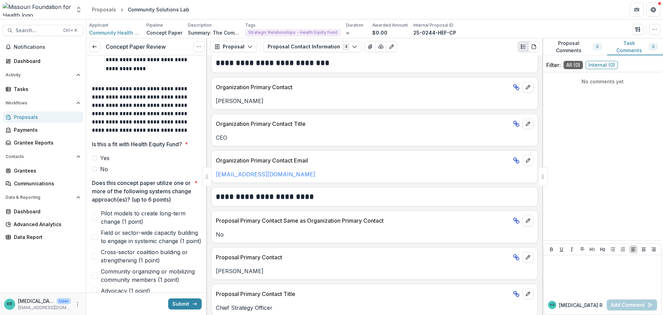
click at [93, 159] on span at bounding box center [95, 158] width 6 height 6
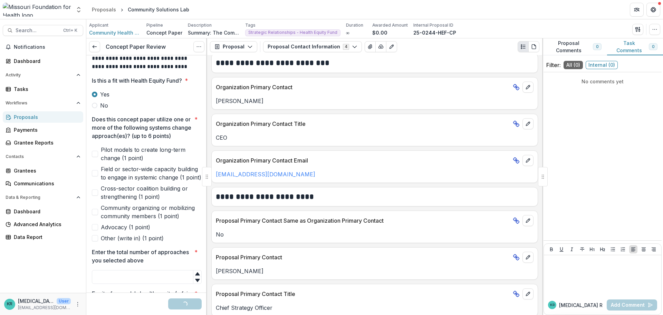
scroll to position [207, 0]
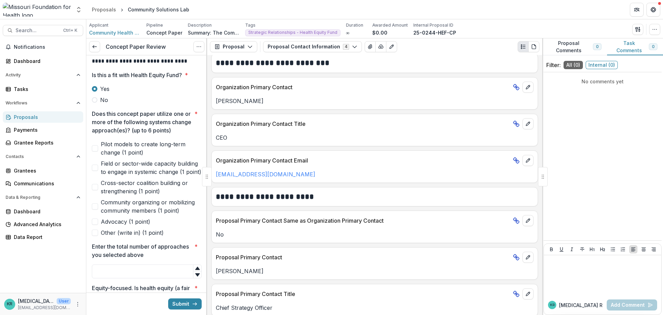
click at [143, 214] on span "Community organizing or mobilizing community members (1 point)" at bounding box center [151, 206] width 101 height 17
click at [113, 226] on span "Advocacy (1 point)" at bounding box center [125, 221] width 49 height 8
click at [333, 46] on button "Proposal Contact Information 4" at bounding box center [312, 46] width 99 height 11
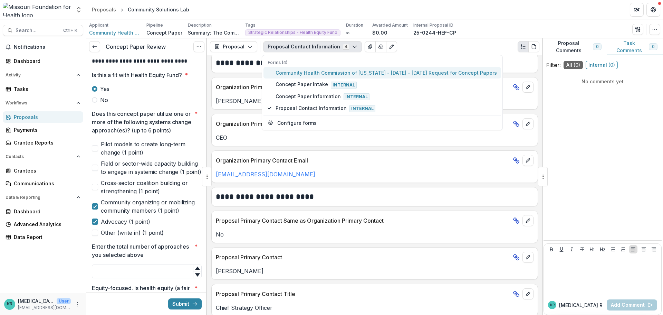
click at [332, 69] on span "Community Health Commission of Missouri - 2025 - 2025 Request for Concept Papers" at bounding box center [386, 72] width 221 height 7
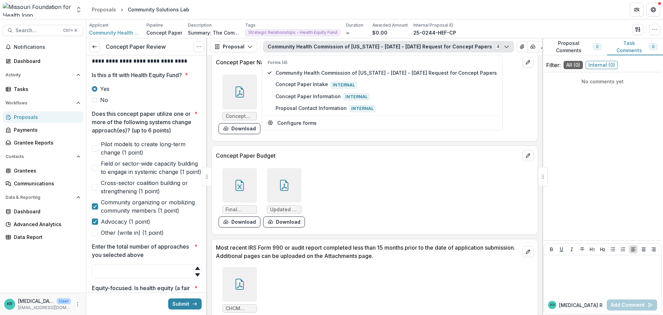
scroll to position [2039, 0]
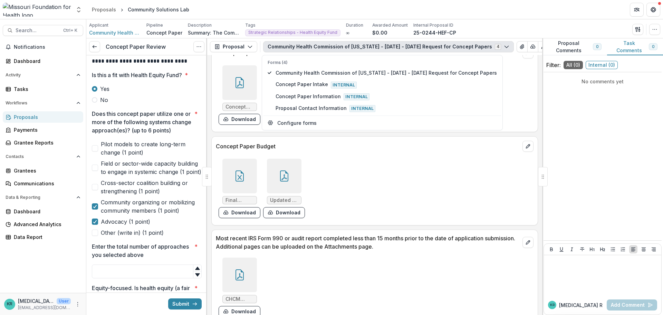
click at [244, 179] on div at bounding box center [239, 176] width 35 height 35
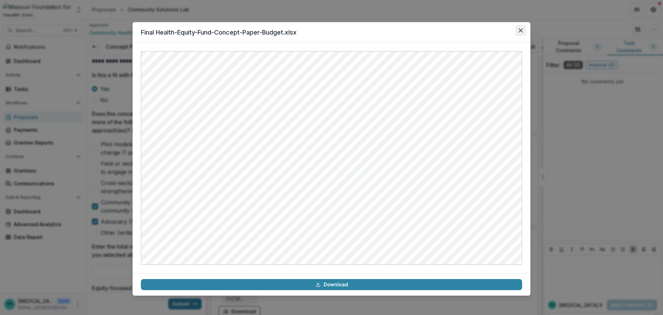
click at [521, 33] on button "Close" at bounding box center [520, 30] width 11 height 11
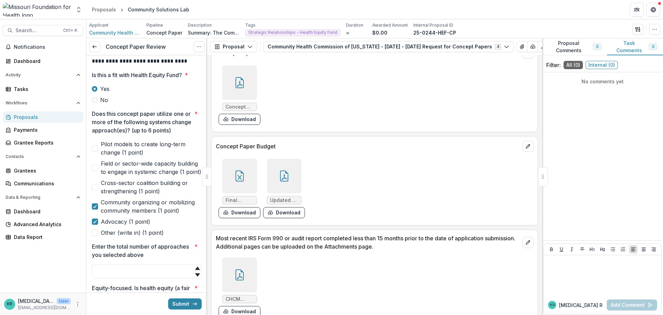
click at [291, 183] on div at bounding box center [284, 176] width 35 height 35
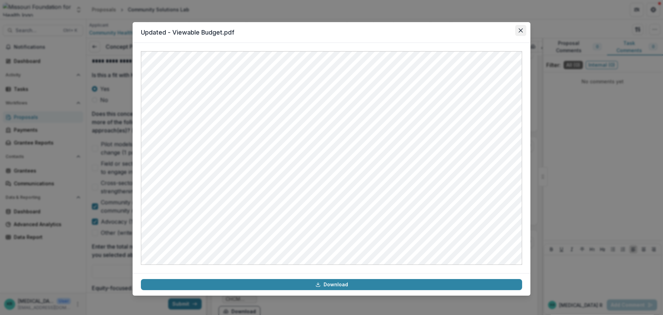
click at [519, 33] on button "Close" at bounding box center [520, 30] width 11 height 11
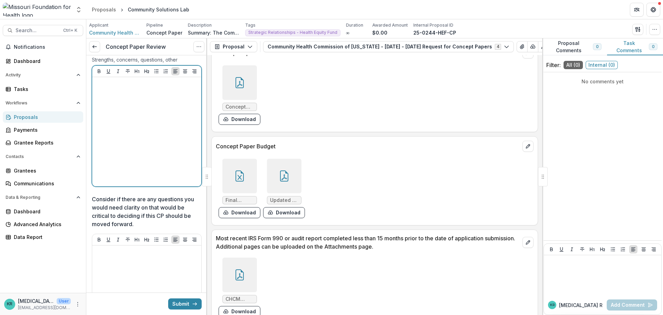
scroll to position [1450, 0]
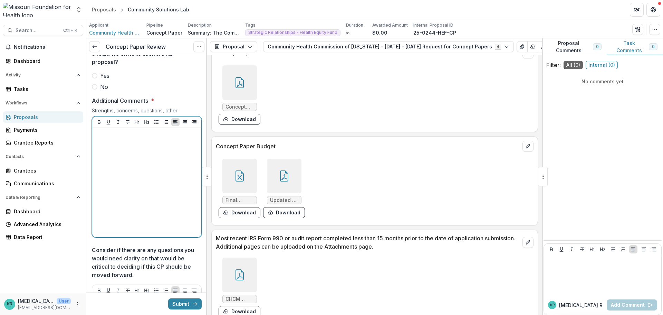
click at [126, 157] on div at bounding box center [147, 183] width 104 height 104
click at [151, 168] on div "**********" at bounding box center [147, 183] width 104 height 104
click at [105, 80] on span "Yes" at bounding box center [104, 75] width 9 height 8
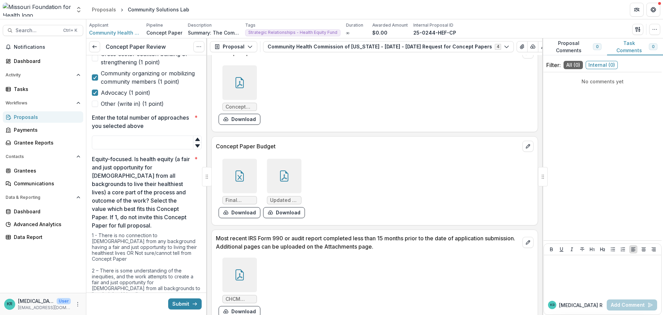
scroll to position [345, 0]
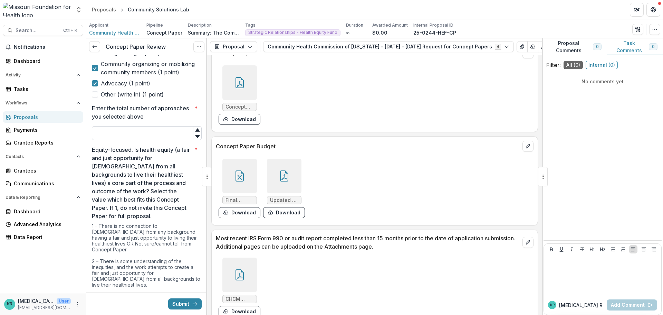
click at [134, 140] on input "Enter the total number of approaches you selected above *" at bounding box center [147, 133] width 110 height 14
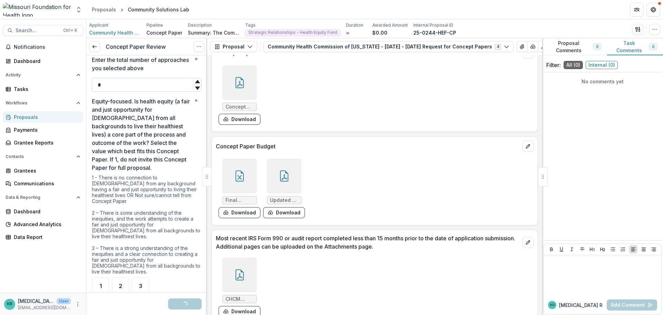
scroll to position [414, 0]
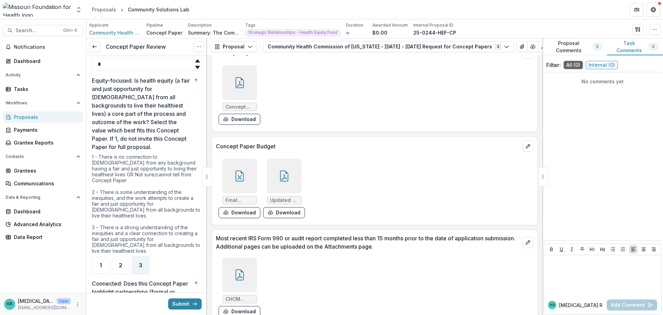
click at [145, 258] on div "3" at bounding box center [140, 264] width 17 height 17
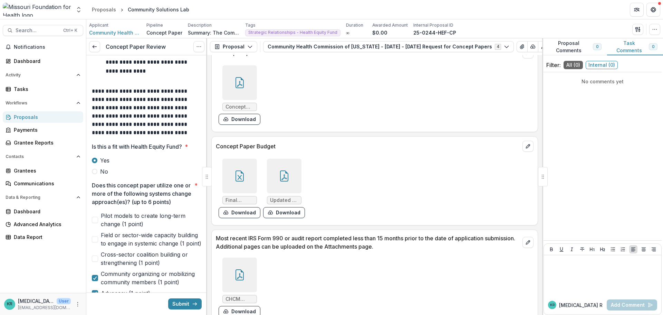
scroll to position [207, 0]
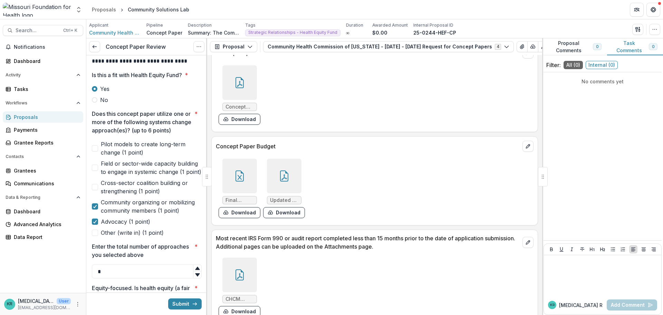
click at [105, 195] on span "Cross-sector coalition building or strengthening (1 point)" at bounding box center [151, 187] width 101 height 17
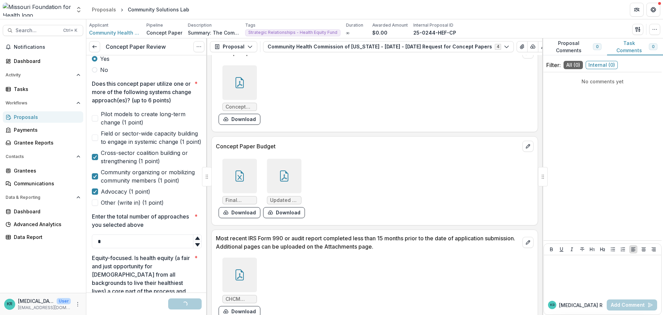
scroll to position [242, 0]
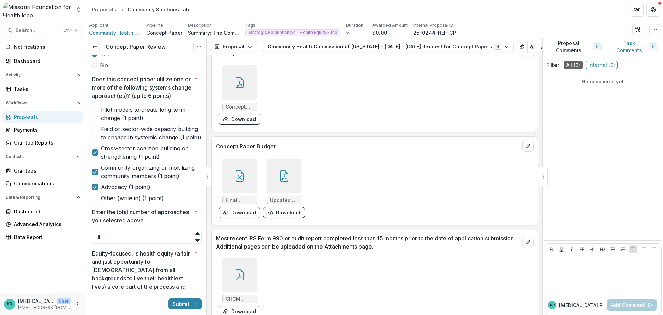
click at [105, 141] on span "Field or sector-wide capacity building to engage in systemic change (1 point)" at bounding box center [151, 133] width 101 height 17
click at [98, 155] on span at bounding box center [95, 152] width 6 height 6
click at [109, 243] on input "*" at bounding box center [147, 237] width 110 height 14
type input "*"
click at [195, 236] on icon at bounding box center [198, 234] width 6 height 6
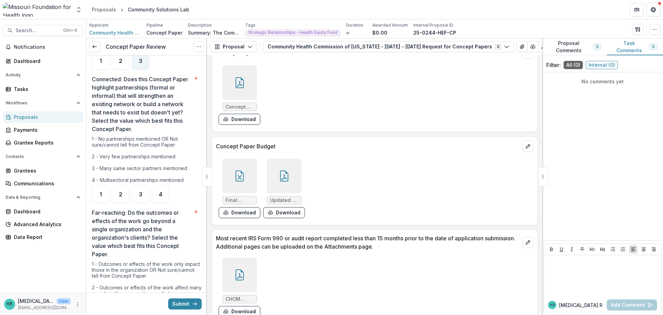
scroll to position [622, 0]
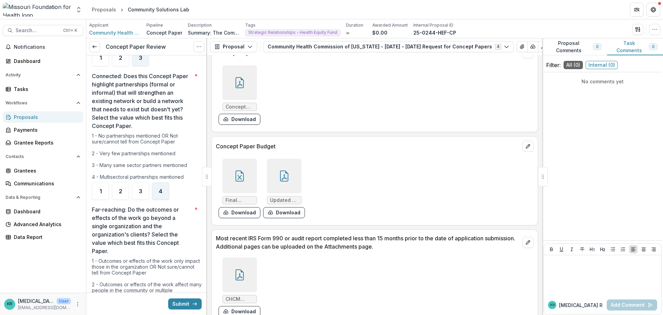
click at [164, 197] on div "4" at bounding box center [160, 190] width 17 height 17
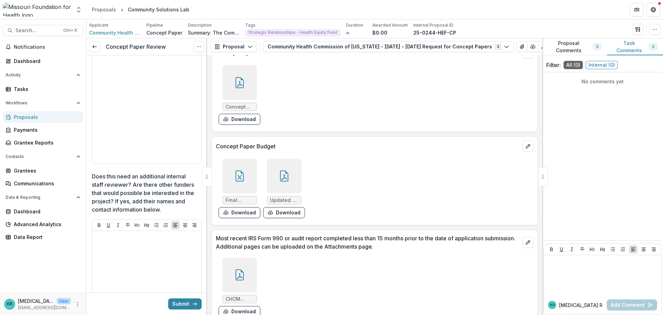
scroll to position [1450, 0]
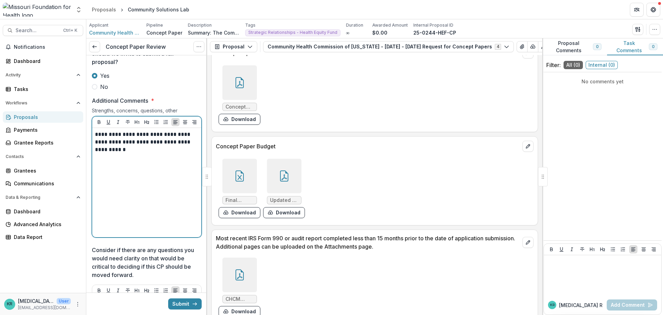
click at [114, 153] on p "**********" at bounding box center [146, 142] width 102 height 23
click at [141, 164] on div "**********" at bounding box center [147, 183] width 104 height 104
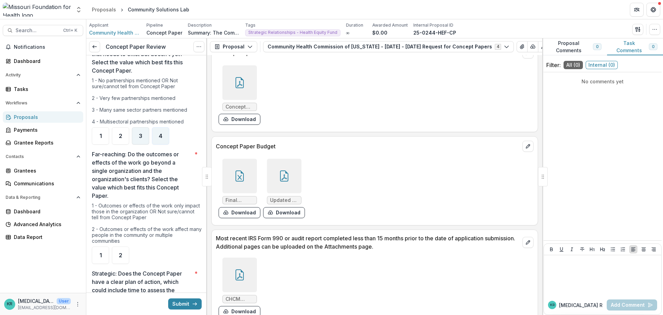
scroll to position [794, 0]
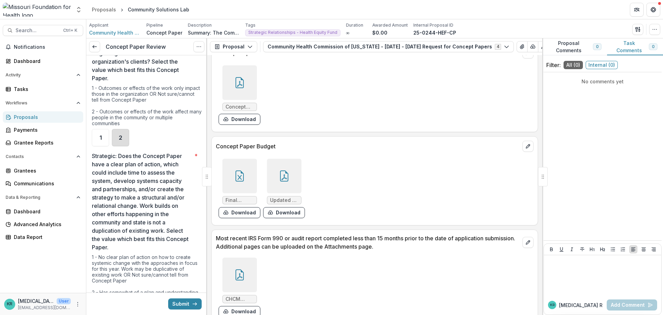
click at [124, 134] on div "2" at bounding box center [120, 137] width 17 height 17
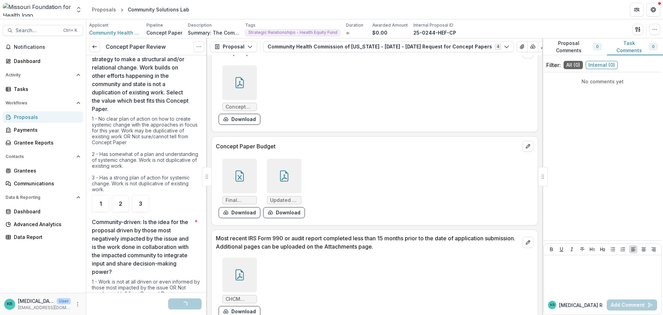
scroll to position [967, 0]
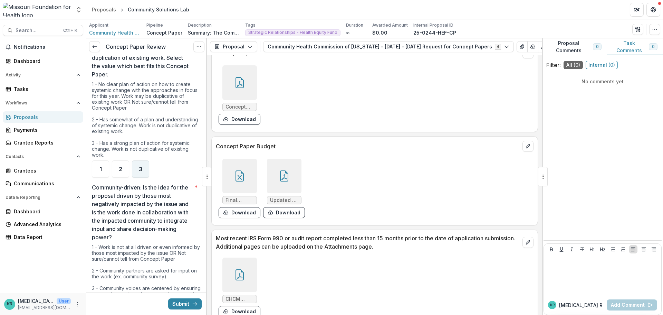
click at [140, 169] on span "3" at bounding box center [140, 169] width 3 height 6
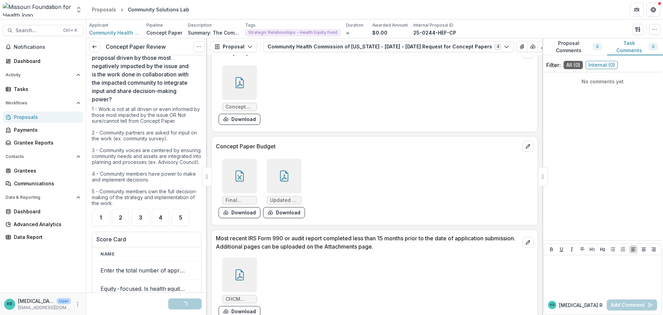
scroll to position [1105, 0]
click at [182, 219] on span "5" at bounding box center [180, 217] width 3 height 6
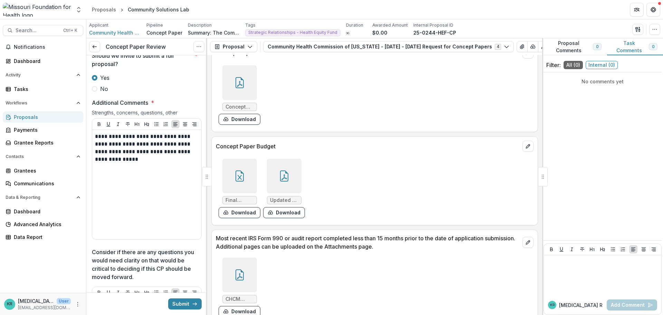
scroll to position [1450, 0]
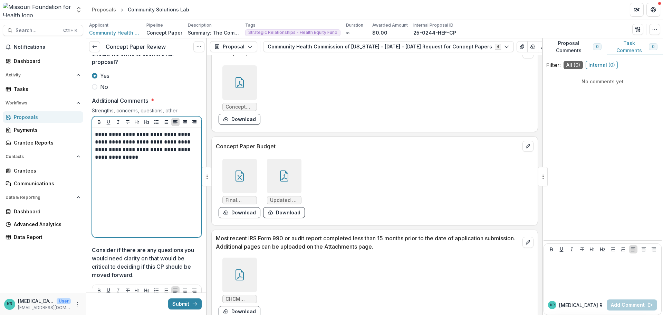
click at [129, 172] on div "**********" at bounding box center [147, 183] width 104 height 104
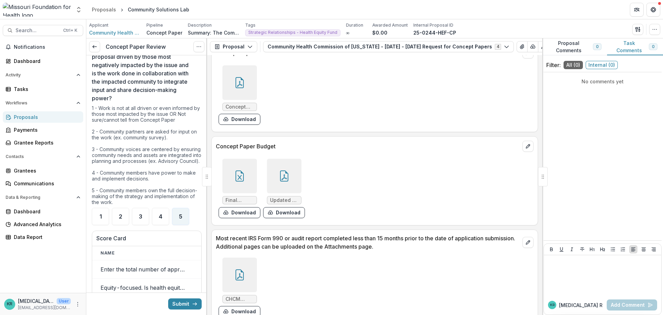
scroll to position [1105, 0]
click at [188, 307] on button "Submit" at bounding box center [184, 303] width 33 height 11
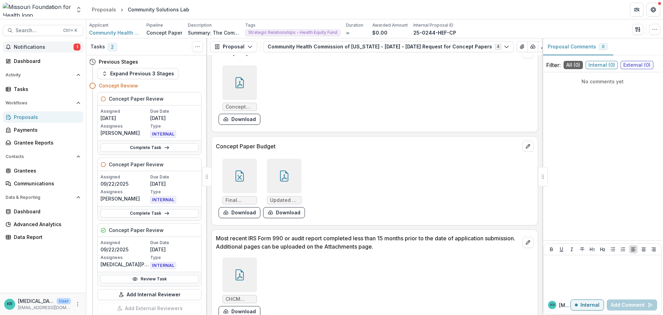
click at [23, 45] on span "Notifications" at bounding box center [44, 47] width 60 height 6
click at [320, 111] on div "Concept Paper_Community Solutions Lab.pdf Download" at bounding box center [319, 95] width 207 height 65
click at [108, 49] on span "2" at bounding box center [112, 47] width 9 height 8
click at [112, 45] on span "2" at bounding box center [112, 47] width 9 height 8
click at [60, 48] on span "Notifications" at bounding box center [44, 47] width 60 height 6
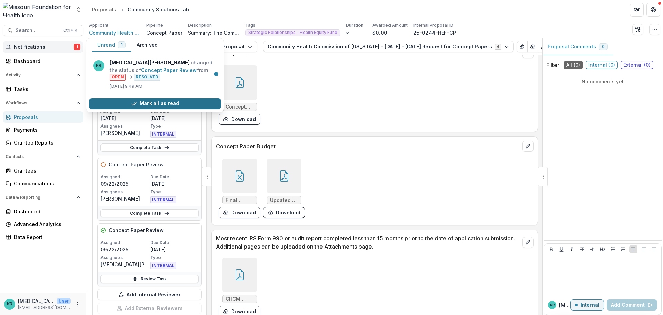
click at [106, 104] on button "Mark all as read" at bounding box center [155, 103] width 132 height 11
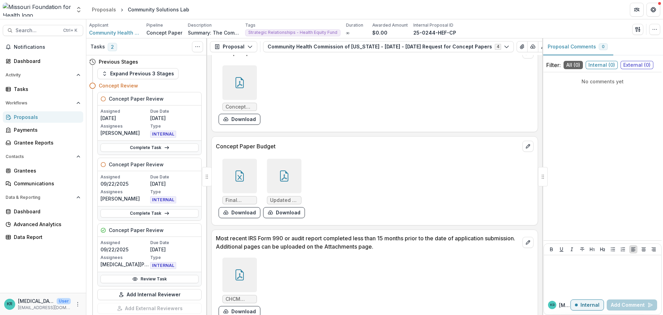
click at [296, 116] on div "Concept Paper_Community Solutions Lab.pdf Download" at bounding box center [319, 95] width 207 height 65
click at [195, 47] on icon "Toggle View Cancelled Tasks" at bounding box center [198, 47] width 6 height 6
click at [26, 88] on div "Tasks" at bounding box center [46, 88] width 64 height 7
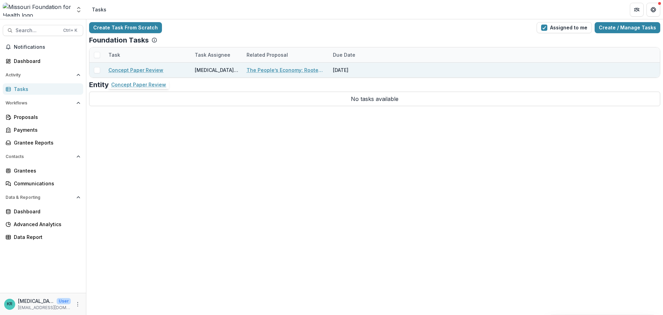
click at [126, 73] on link "Concept Paper Review" at bounding box center [135, 69] width 55 height 7
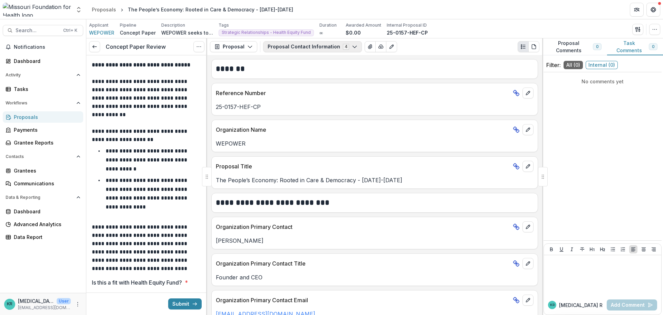
click at [308, 46] on button "Proposal Contact Information 4" at bounding box center [312, 46] width 99 height 11
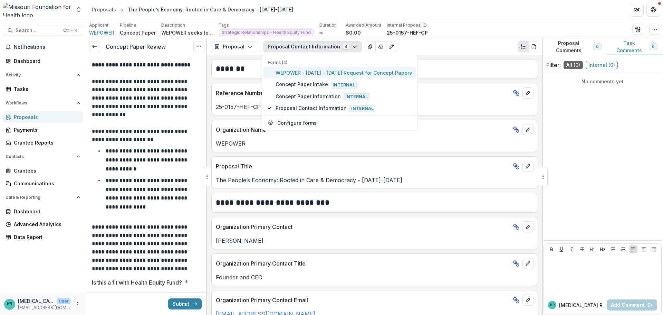
click at [313, 74] on span "WEPOWER - 2025 - 2025 Request for Concept Papers" at bounding box center [344, 72] width 136 height 7
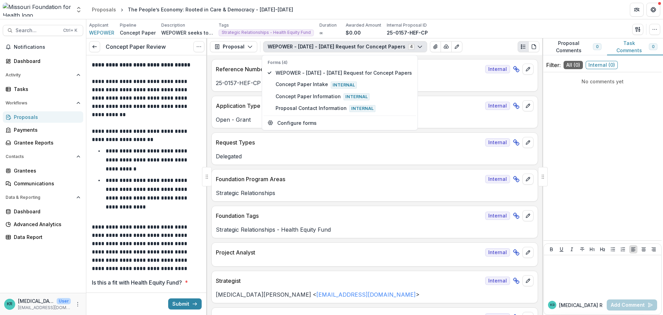
click at [410, 205] on div "**********" at bounding box center [374, 185] width 335 height 260
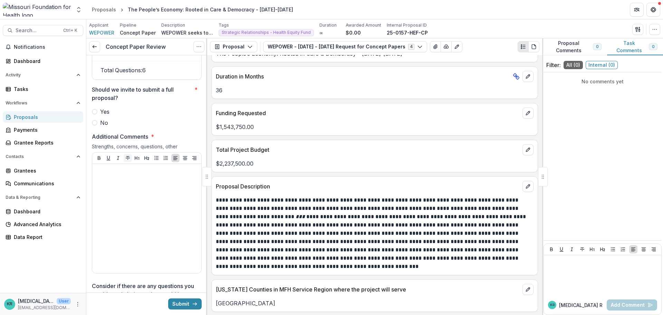
scroll to position [1416, 0]
click at [94, 124] on span at bounding box center [95, 121] width 6 height 6
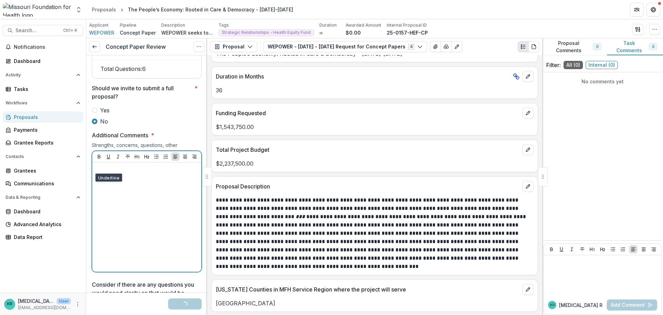
click at [102, 191] on div at bounding box center [147, 217] width 104 height 104
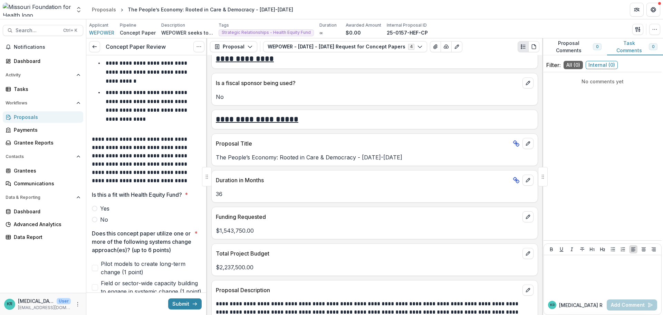
scroll to position [138, 0]
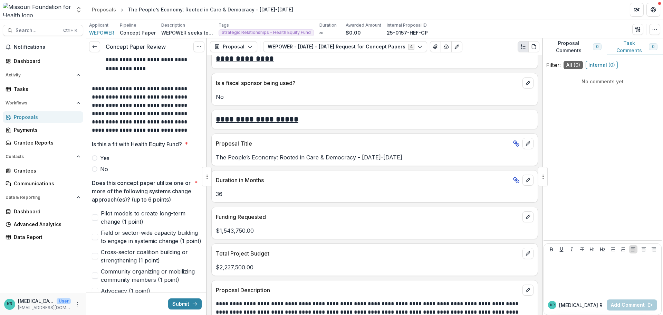
click at [112, 156] on label "Yes" at bounding box center [147, 158] width 110 height 8
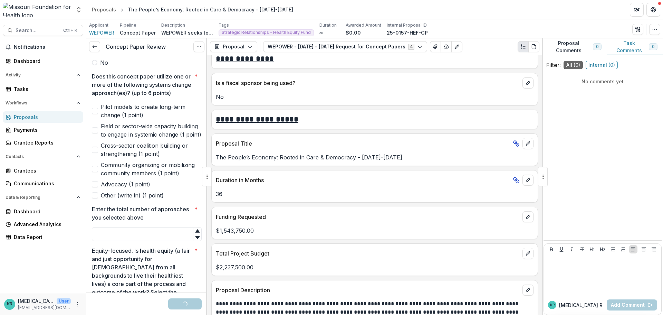
scroll to position [242, 0]
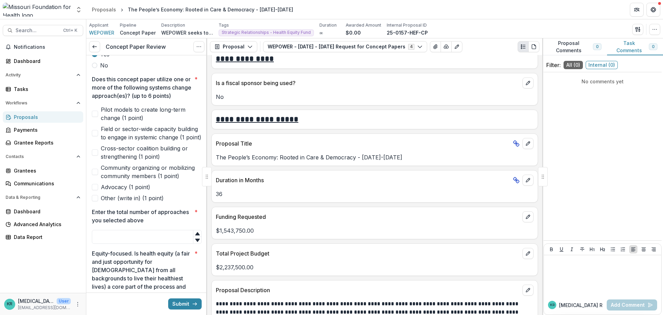
click at [177, 180] on span "Community organizing or mobilizing community members (1 point)" at bounding box center [151, 171] width 101 height 17
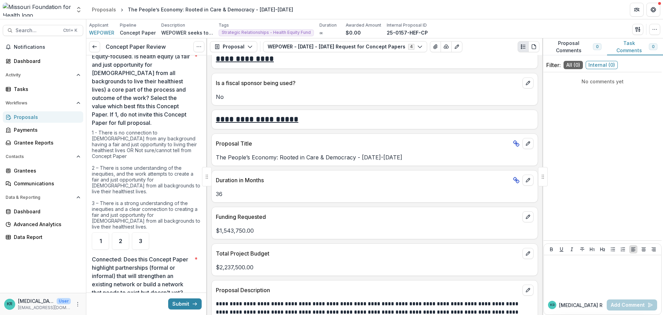
scroll to position [449, 0]
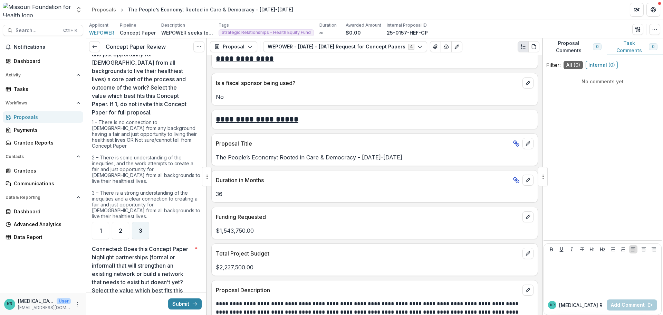
click at [135, 229] on div "3" at bounding box center [140, 230] width 17 height 17
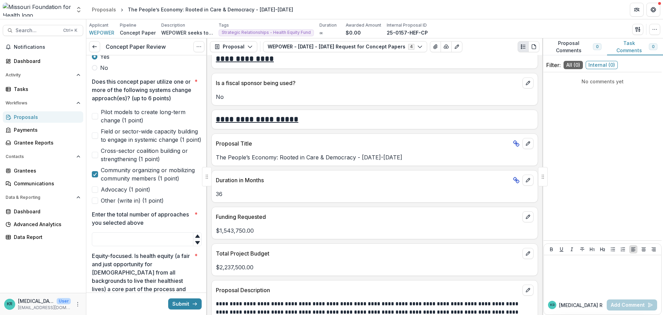
scroll to position [242, 0]
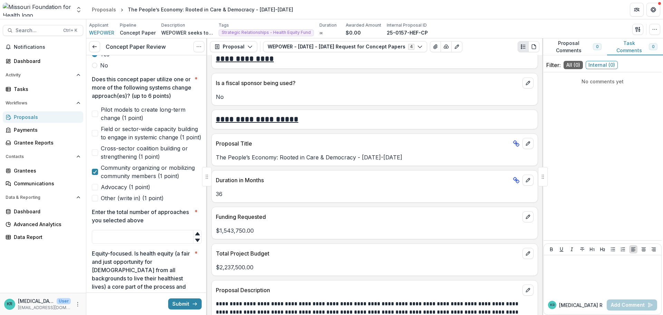
click at [126, 122] on span "Pilot models to create long-term change (1 point)" at bounding box center [151, 113] width 101 height 17
click at [119, 141] on span "Field or sector-wide capacity building to engage in systemic change (1 point)" at bounding box center [151, 133] width 101 height 17
click at [118, 161] on span "Cross-sector coalition building or strengthening (1 point)" at bounding box center [151, 152] width 101 height 17
click at [97, 243] on input "Enter the total number of approaches you selected above *" at bounding box center [147, 237] width 110 height 14
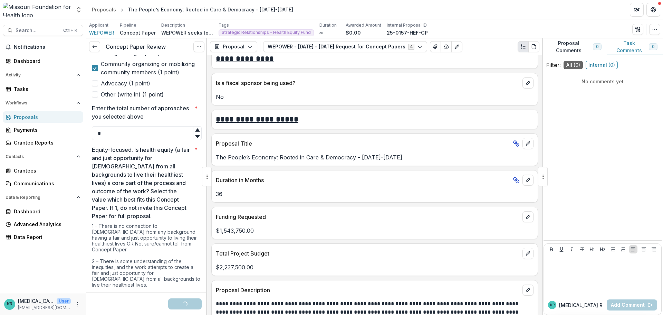
type input "*"
click at [132, 199] on p "Equity-focused. Is health equity (a fair and just opportunity for [DEMOGRAPHIC_…" at bounding box center [142, 182] width 100 height 75
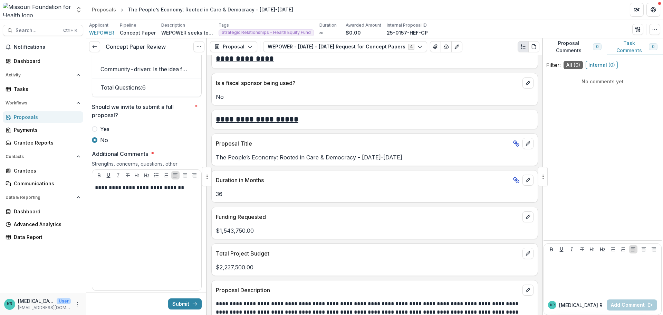
scroll to position [1381, 0]
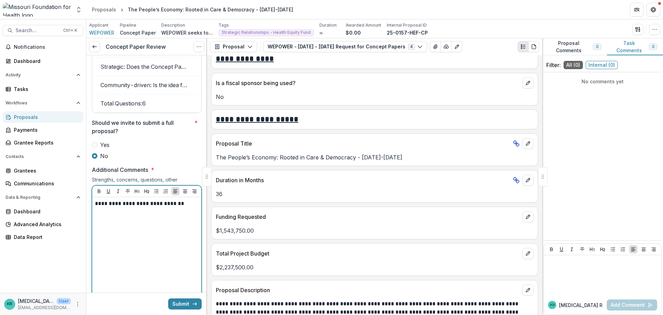
click at [180, 207] on p "**********" at bounding box center [146, 204] width 102 height 8
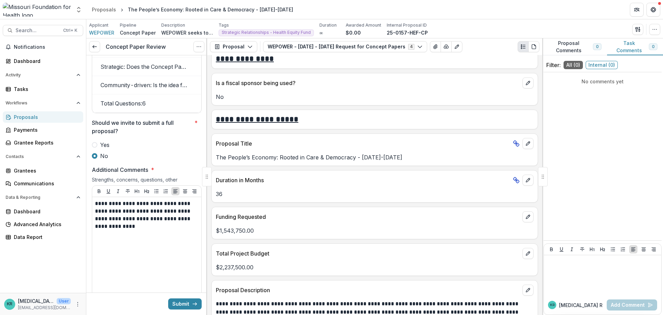
click at [112, 149] on label "Yes" at bounding box center [147, 145] width 110 height 8
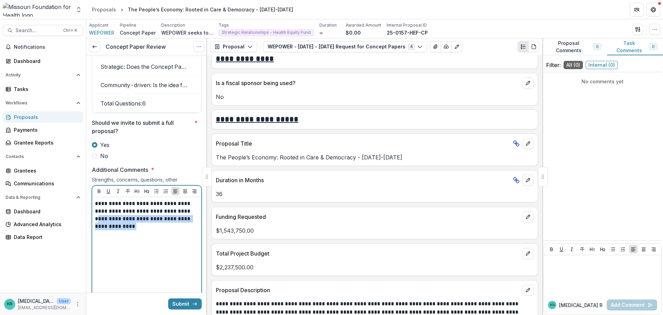
drag, startPoint x: 128, startPoint y: 235, endPoint x: 96, endPoint y: 229, distance: 32.6
click at [96, 229] on p "**********" at bounding box center [146, 215] width 102 height 30
click at [111, 230] on p "**********" at bounding box center [146, 215] width 102 height 30
click at [120, 242] on div "**********" at bounding box center [147, 252] width 104 height 104
click at [119, 230] on p "**********" at bounding box center [146, 215] width 102 height 30
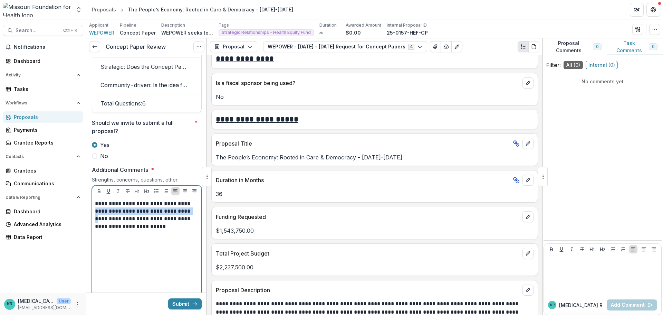
drag, startPoint x: 190, startPoint y: 222, endPoint x: 184, endPoint y: 216, distance: 7.8
click at [184, 216] on p "**********" at bounding box center [146, 215] width 102 height 30
click at [194, 224] on p "**********" at bounding box center [146, 215] width 102 height 30
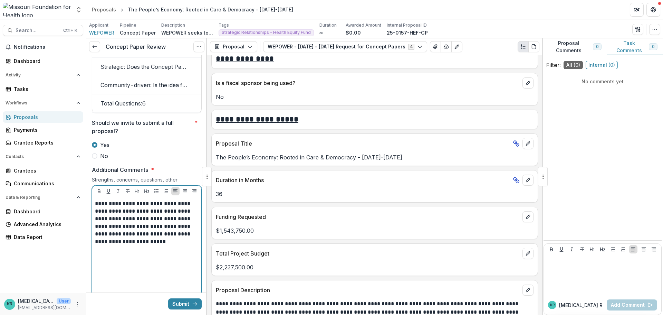
click at [120, 244] on p "**********" at bounding box center [146, 223] width 102 height 46
drag, startPoint x: 119, startPoint y: 247, endPoint x: 141, endPoint y: 257, distance: 24.1
click at [141, 257] on div "**********" at bounding box center [147, 252] width 104 height 104
click at [180, 245] on p "**********" at bounding box center [146, 223] width 102 height 46
drag, startPoint x: 173, startPoint y: 251, endPoint x: 158, endPoint y: 256, distance: 15.9
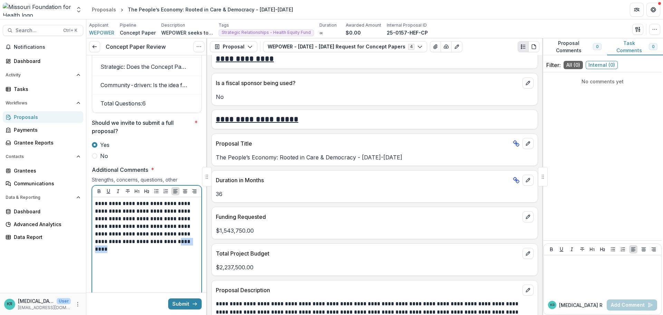
click at [158, 256] on div "**********" at bounding box center [147, 252] width 104 height 104
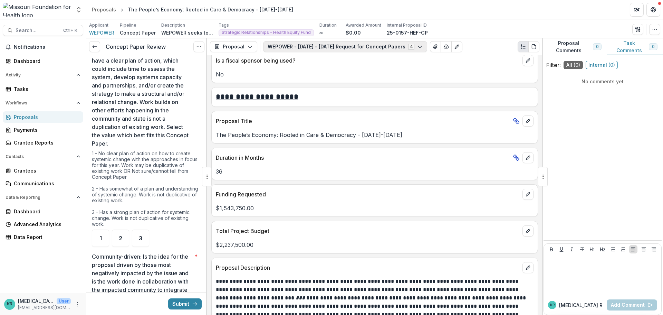
scroll to position [1347, 0]
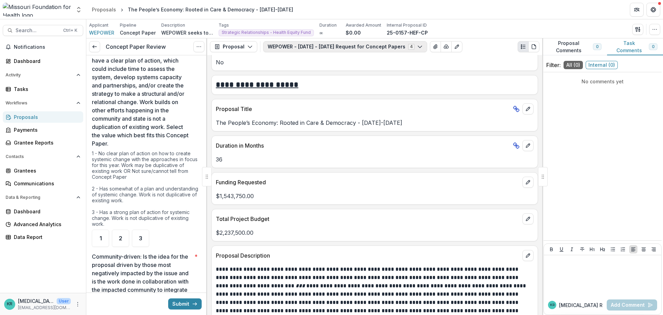
click at [321, 48] on button "WEPOWER - 2025 - 2025 Request for Concept Papers 4" at bounding box center [345, 46] width 164 height 11
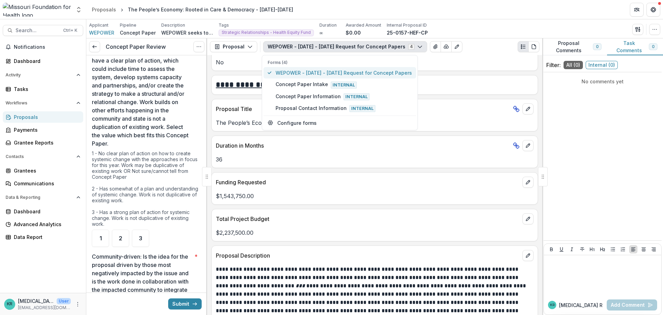
click at [315, 71] on span "WEPOWER - 2025 - 2025 Request for Concept Papers" at bounding box center [344, 72] width 136 height 7
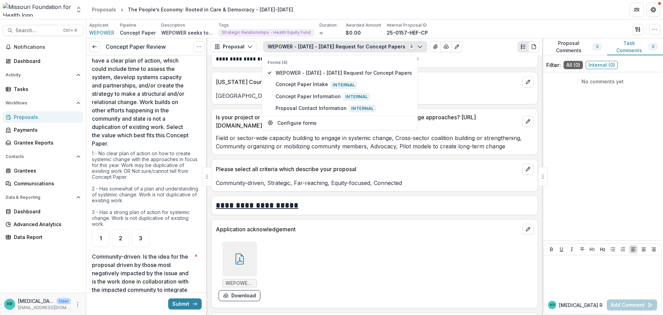
scroll to position [1899, 0]
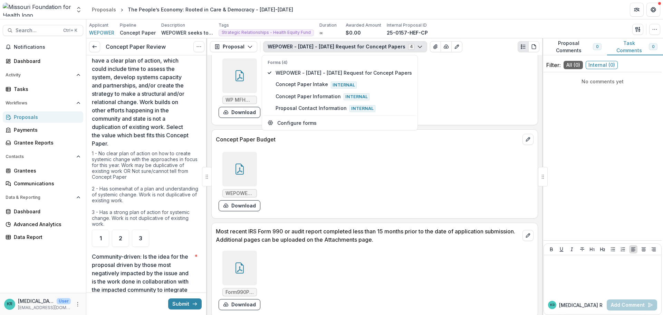
click at [232, 159] on div at bounding box center [239, 169] width 35 height 35
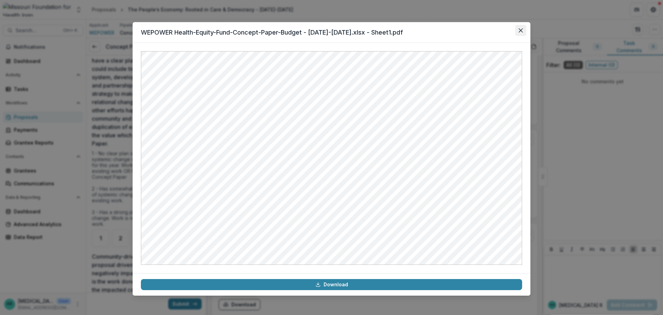
click at [519, 28] on button "Close" at bounding box center [520, 30] width 11 height 11
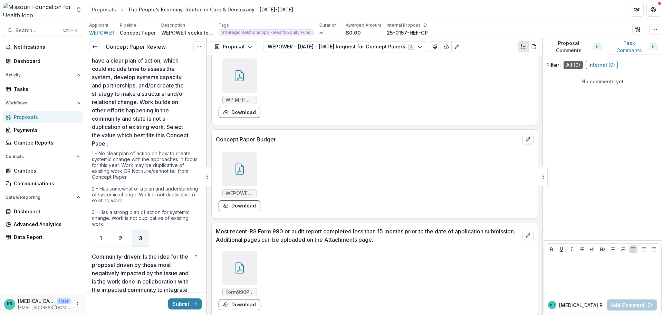
click at [139, 243] on div "3" at bounding box center [140, 237] width 17 height 17
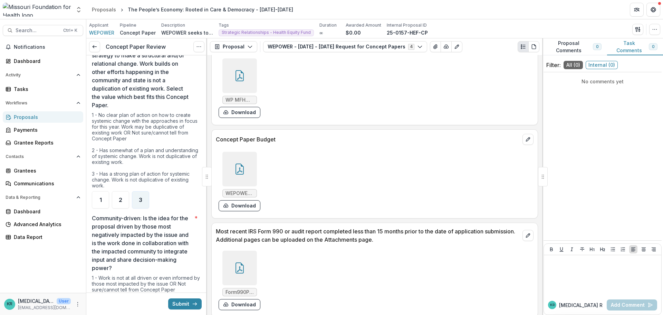
scroll to position [1071, 0]
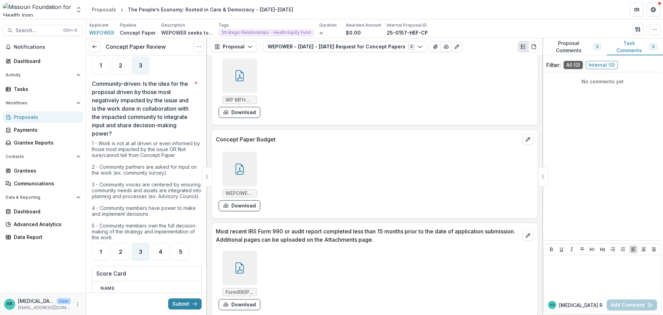
click at [139, 260] on div "3" at bounding box center [140, 251] width 17 height 17
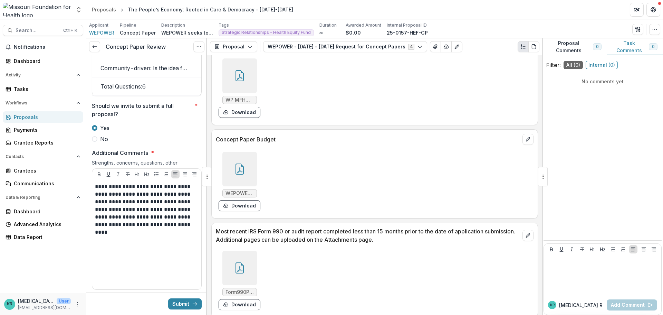
scroll to position [1381, 0]
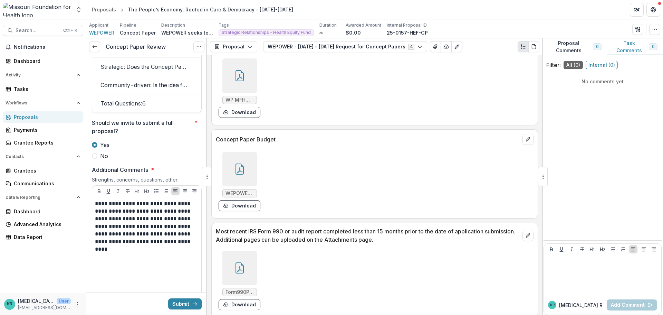
click at [96, 160] on label "No" at bounding box center [147, 156] width 110 height 8
click at [190, 307] on button "Submit" at bounding box center [184, 303] width 33 height 11
click at [179, 299] on button "Submit" at bounding box center [184, 303] width 33 height 11
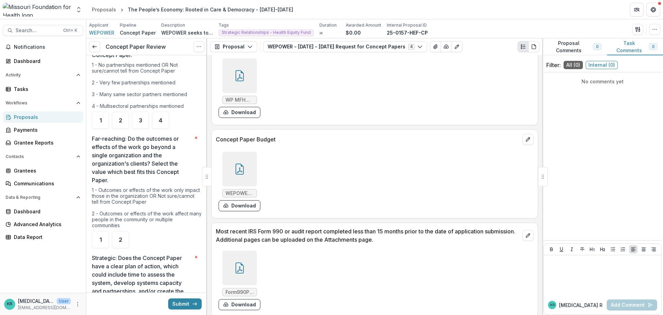
scroll to position [691, 0]
click at [122, 238] on span "2" at bounding box center [120, 241] width 3 height 6
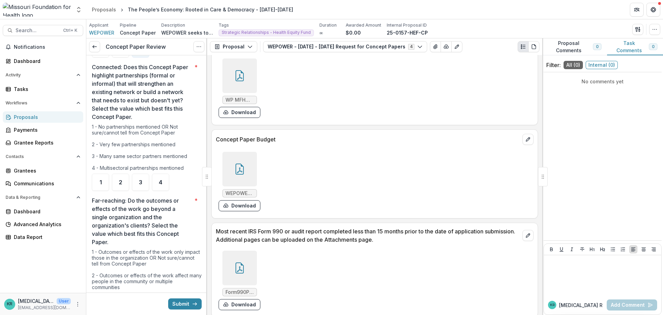
scroll to position [553, 0]
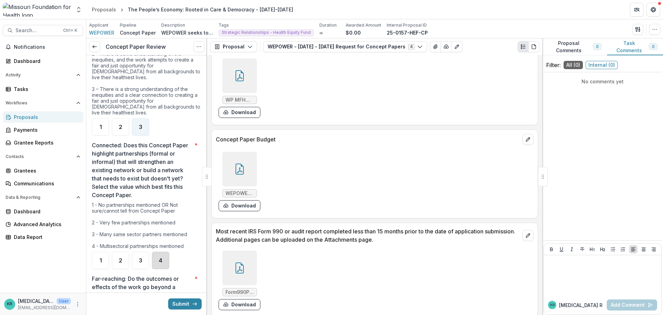
click at [155, 257] on div "4" at bounding box center [160, 259] width 17 height 17
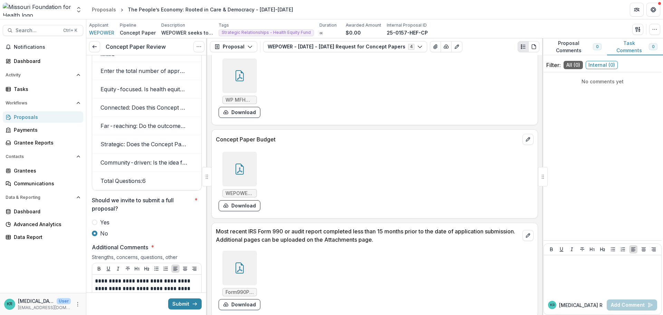
scroll to position [1485, 0]
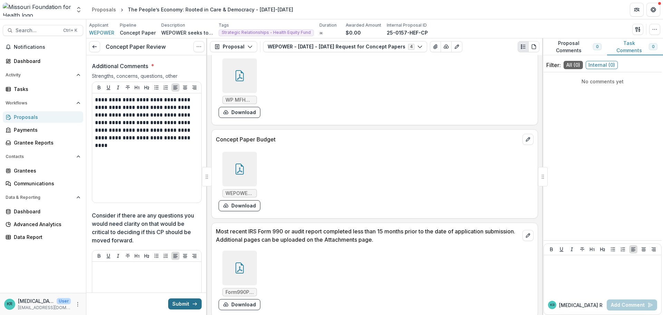
click at [180, 302] on button "Submit" at bounding box center [184, 303] width 33 height 11
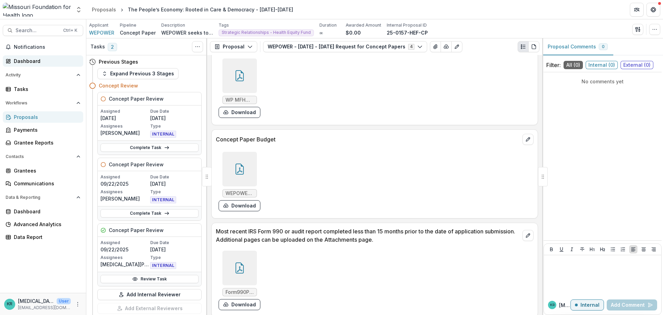
click at [40, 62] on div "Dashboard" at bounding box center [46, 60] width 64 height 7
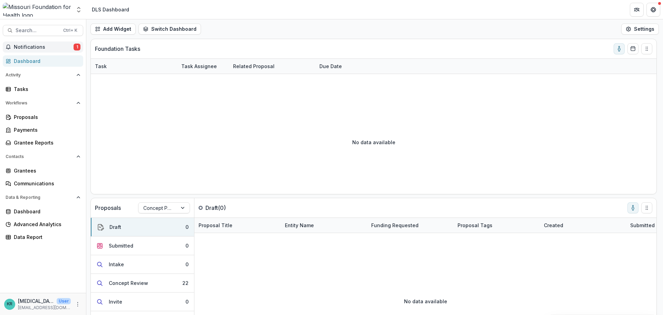
drag, startPoint x: 49, startPoint y: 54, endPoint x: 61, endPoint y: 49, distance: 13.2
click at [61, 49] on span "Notifications" at bounding box center [44, 47] width 60 height 6
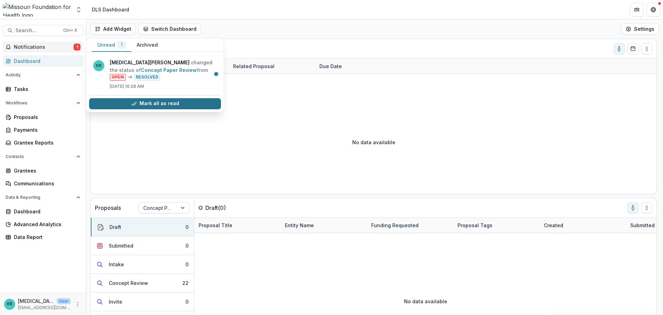
click at [148, 104] on button "Mark all as read" at bounding box center [155, 103] width 132 height 11
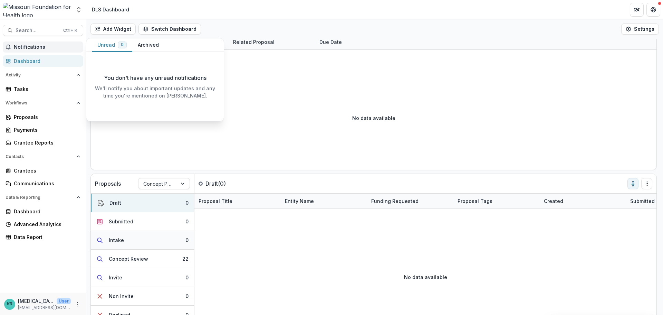
scroll to position [35, 0]
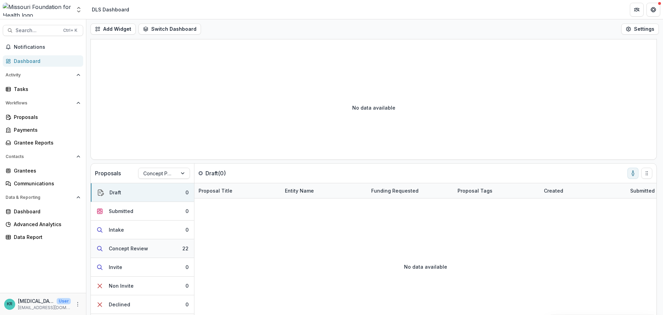
click at [165, 247] on button "Concept Review 22" at bounding box center [142, 248] width 103 height 19
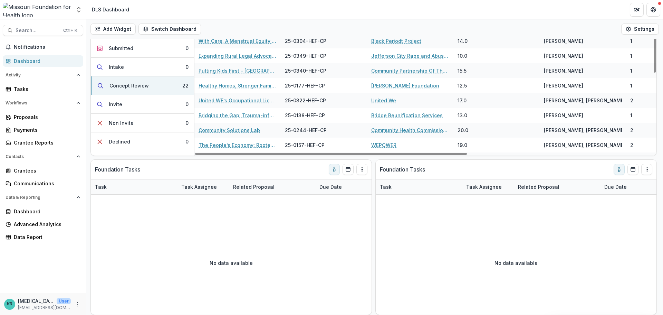
scroll to position [207, 0]
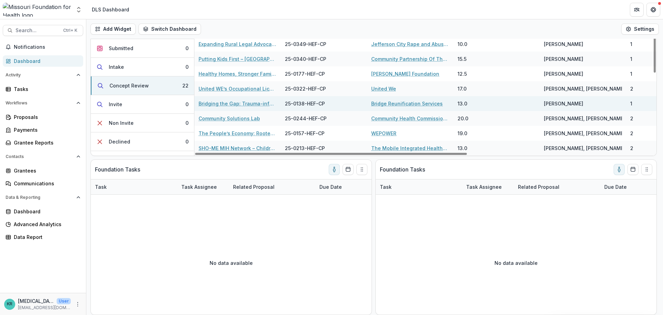
click at [265, 100] on link "Bridging the Gap: Trauma-informed Reunification Services for Families Affected …" at bounding box center [238, 103] width 78 height 7
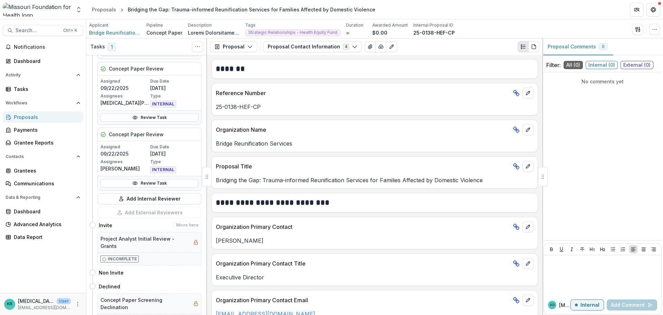
scroll to position [104, 0]
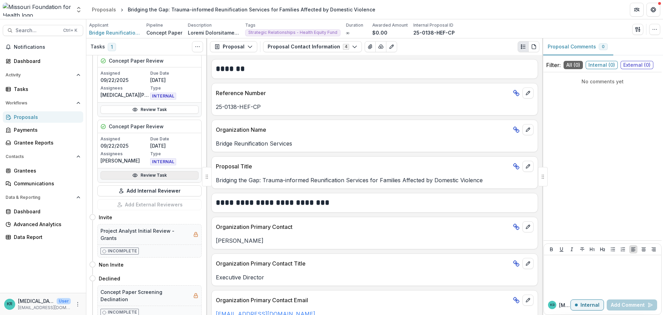
click at [135, 177] on icon at bounding box center [135, 175] width 6 height 6
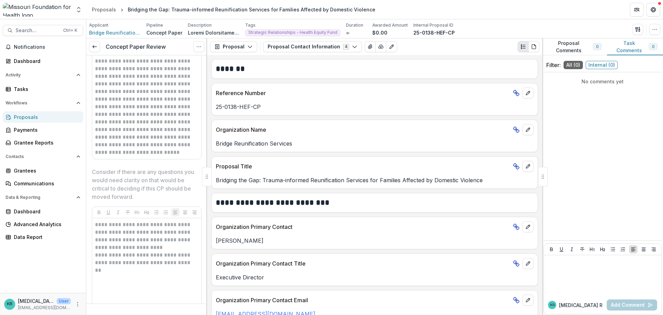
scroll to position [1347, 0]
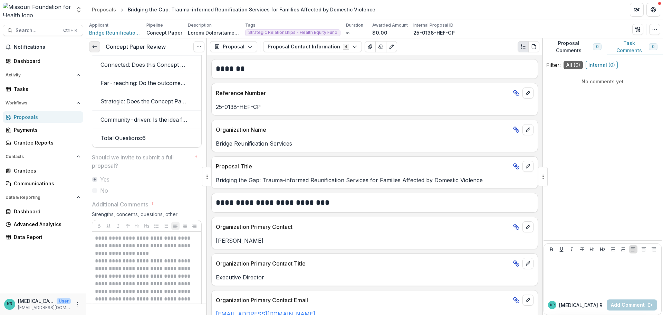
click at [96, 45] on icon at bounding box center [95, 47] width 6 height 6
